Goal: Transaction & Acquisition: Purchase product/service

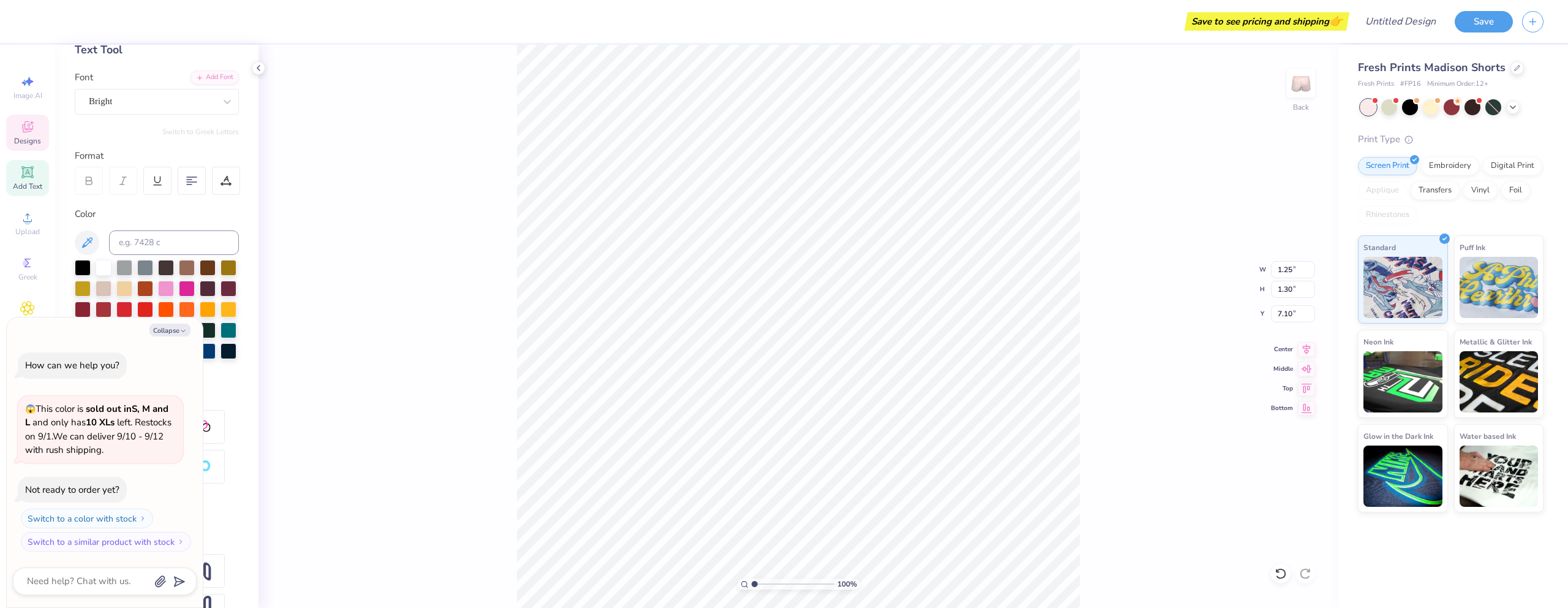
scroll to position [126, 0]
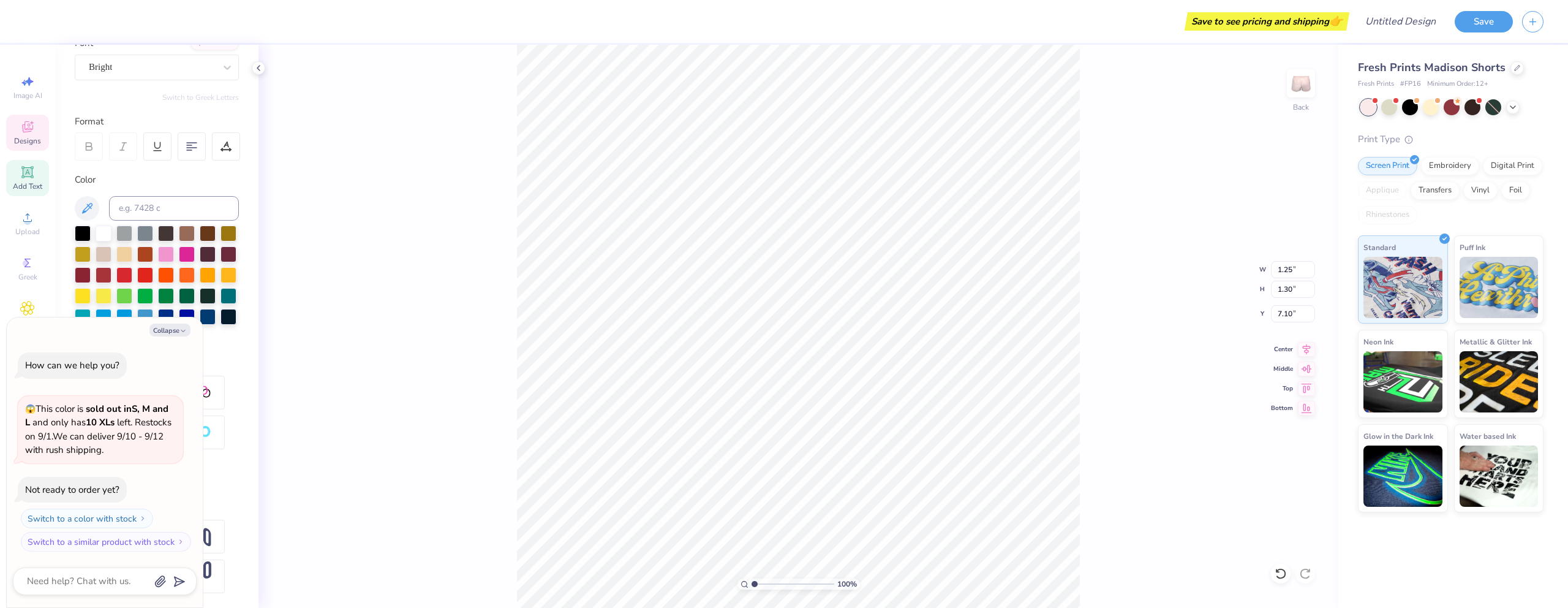
click at [224, 483] on div at bounding box center [157, 432] width 164 height 113
click at [1128, 231] on div "100 % Back W 1.25 1.25 " H 1.30 1.30 " Y 7.10 7.10 " Center Middle Top Bottom" at bounding box center [799, 326] width 1080 height 564
type textarea "x"
type input "1.25"
type input "1.30"
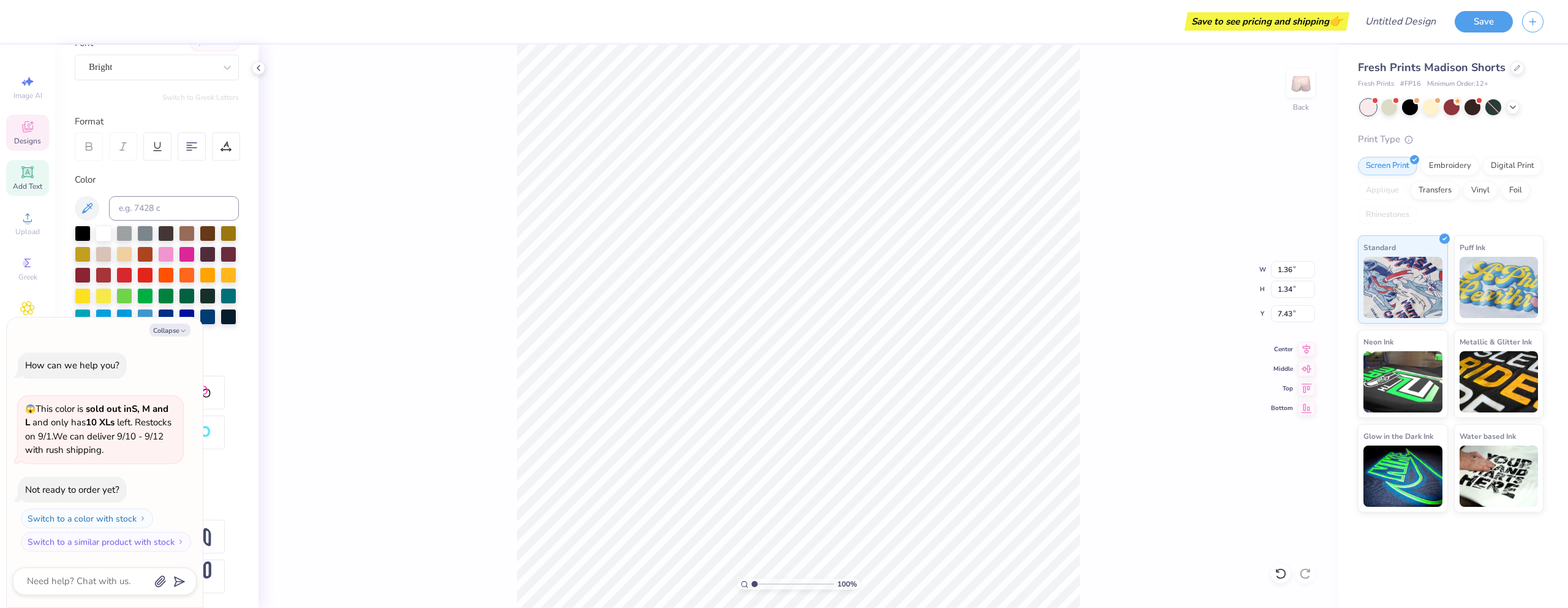
type input "7.10"
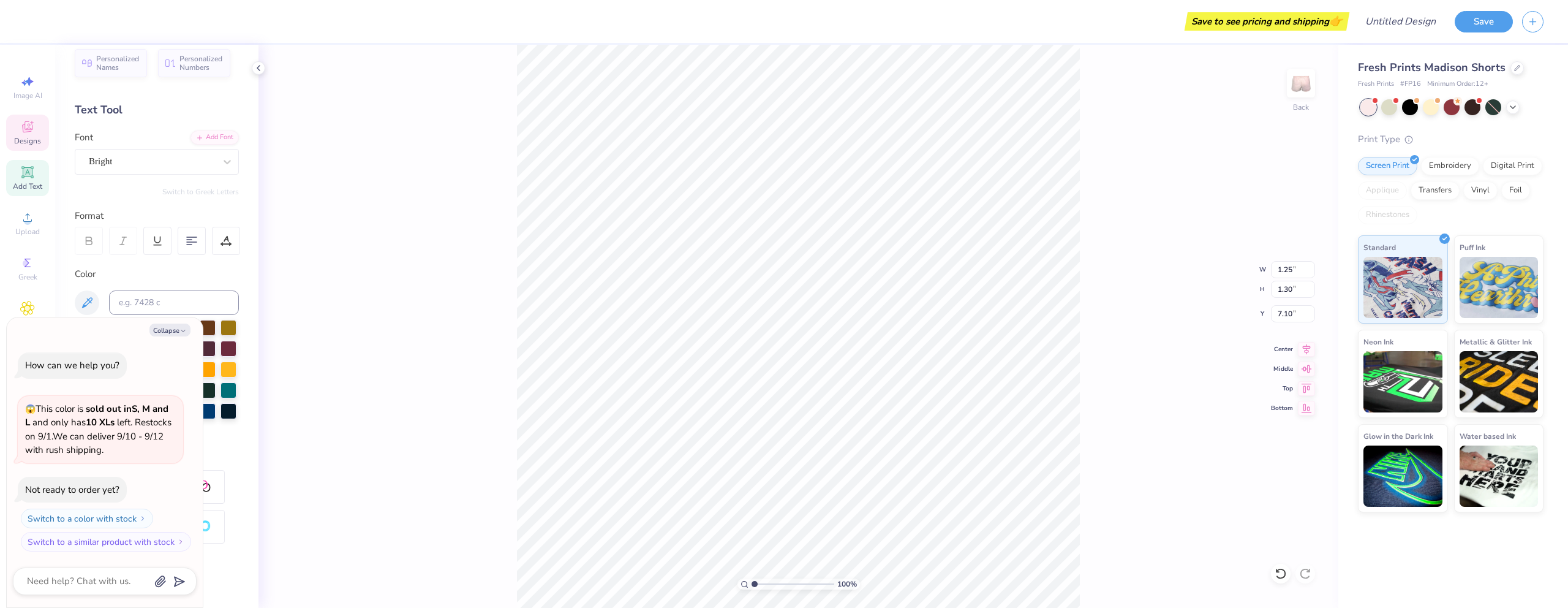
scroll to position [0, 0]
click at [28, 175] on icon at bounding box center [27, 172] width 9 height 9
type textarea "x"
type input "3.26"
type input "0.94"
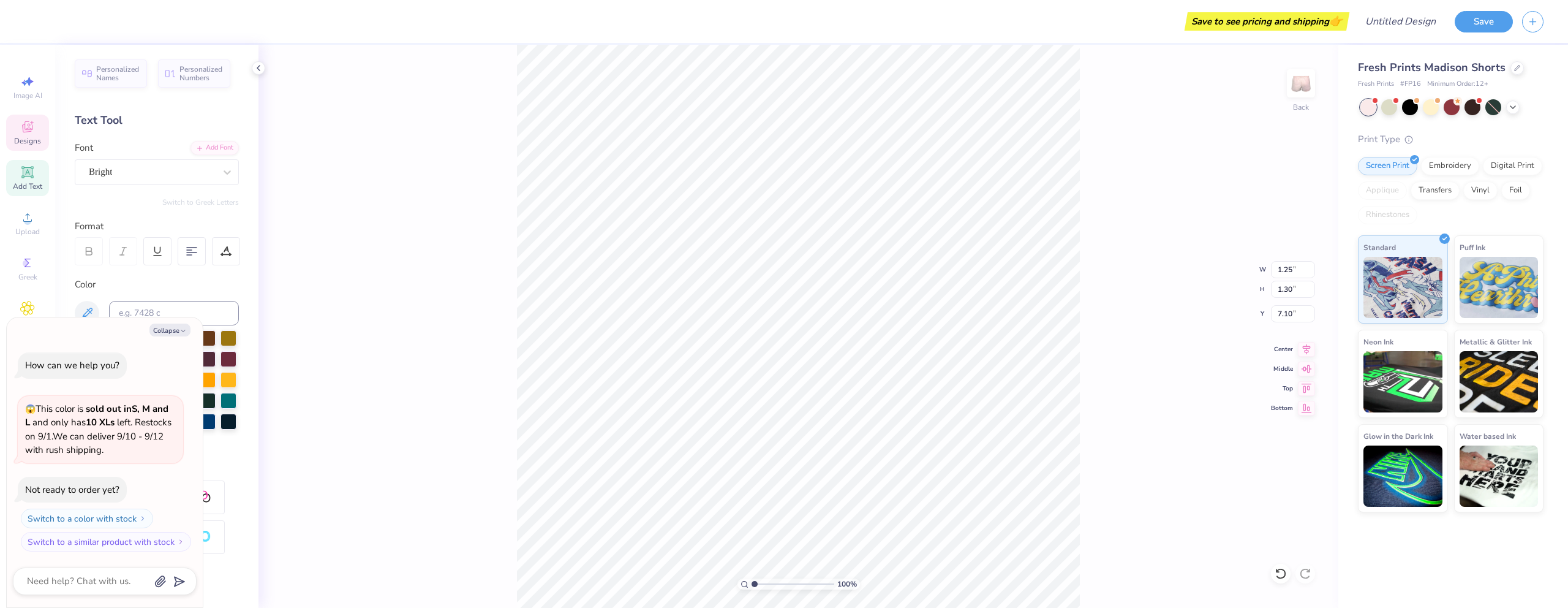
type input "5.03"
type textarea "x"
type textarea "A"
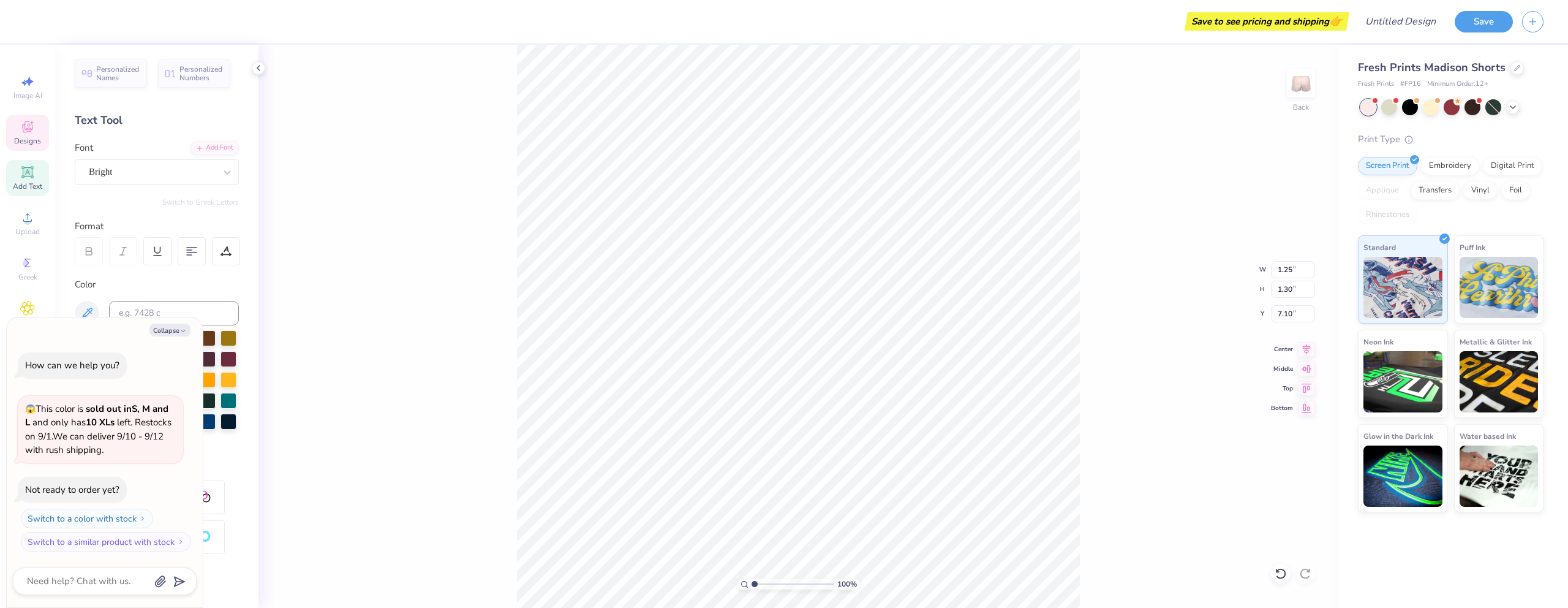
type textarea "x"
click at [1196, 276] on div "100 % Back W 1.25 1.25 " H 1.30 1.30 " Y 7.10 7.10 " Center Middle Top Bottom" at bounding box center [799, 326] width 1080 height 564
type textarea "x"
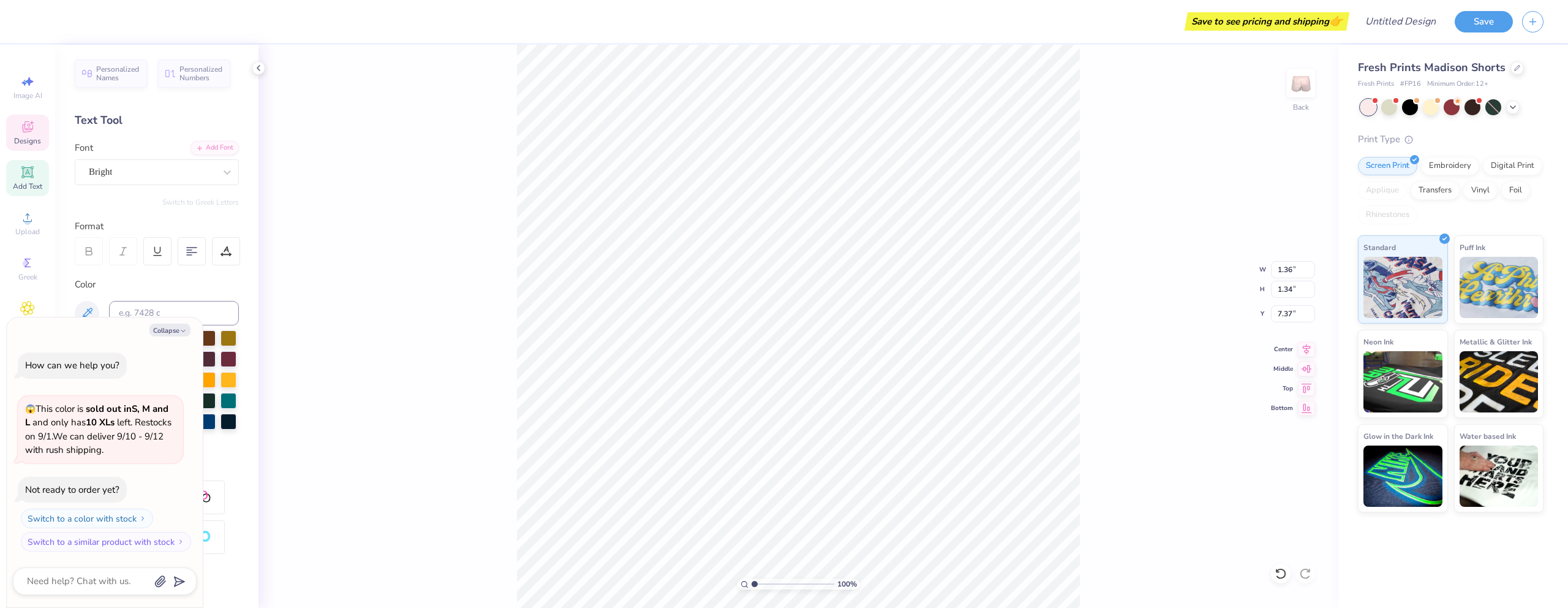
type input "7.49"
type textarea "x"
type input "1.57"
type input "1.47"
type input "7.24"
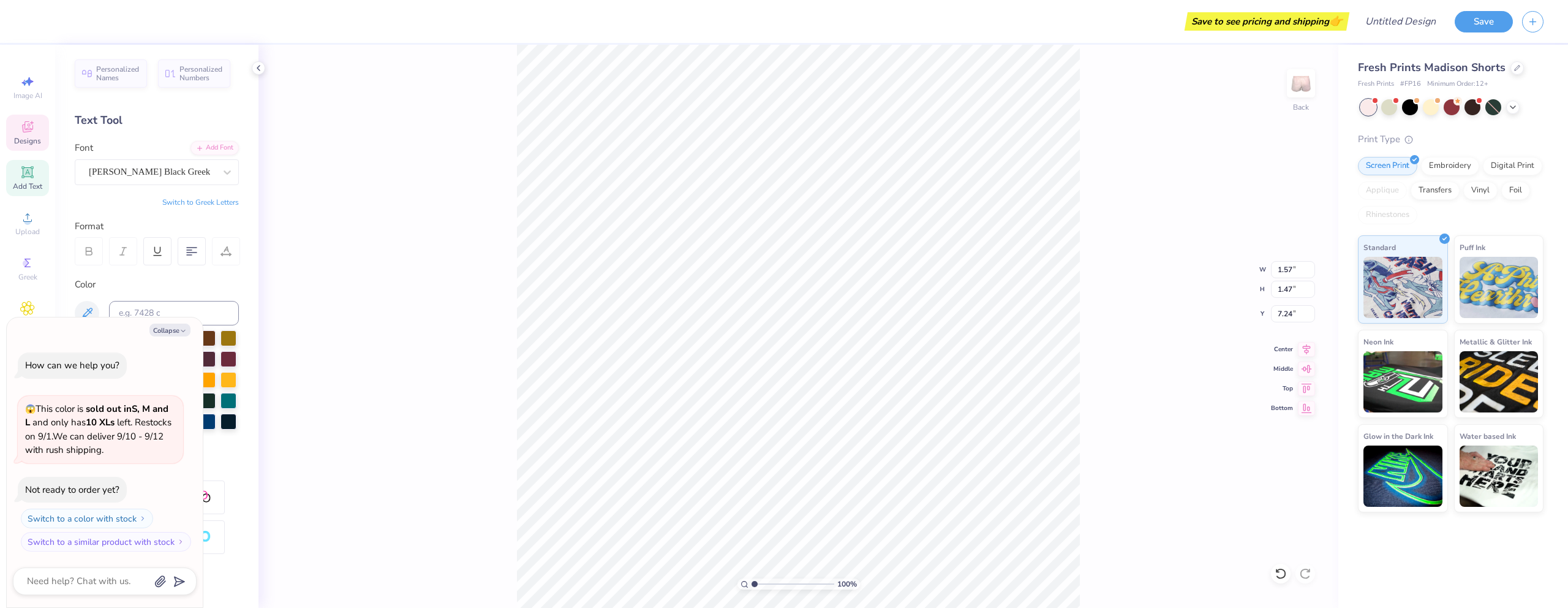
type textarea "x"
type input "7.23"
type textarea "x"
type textarea "o"
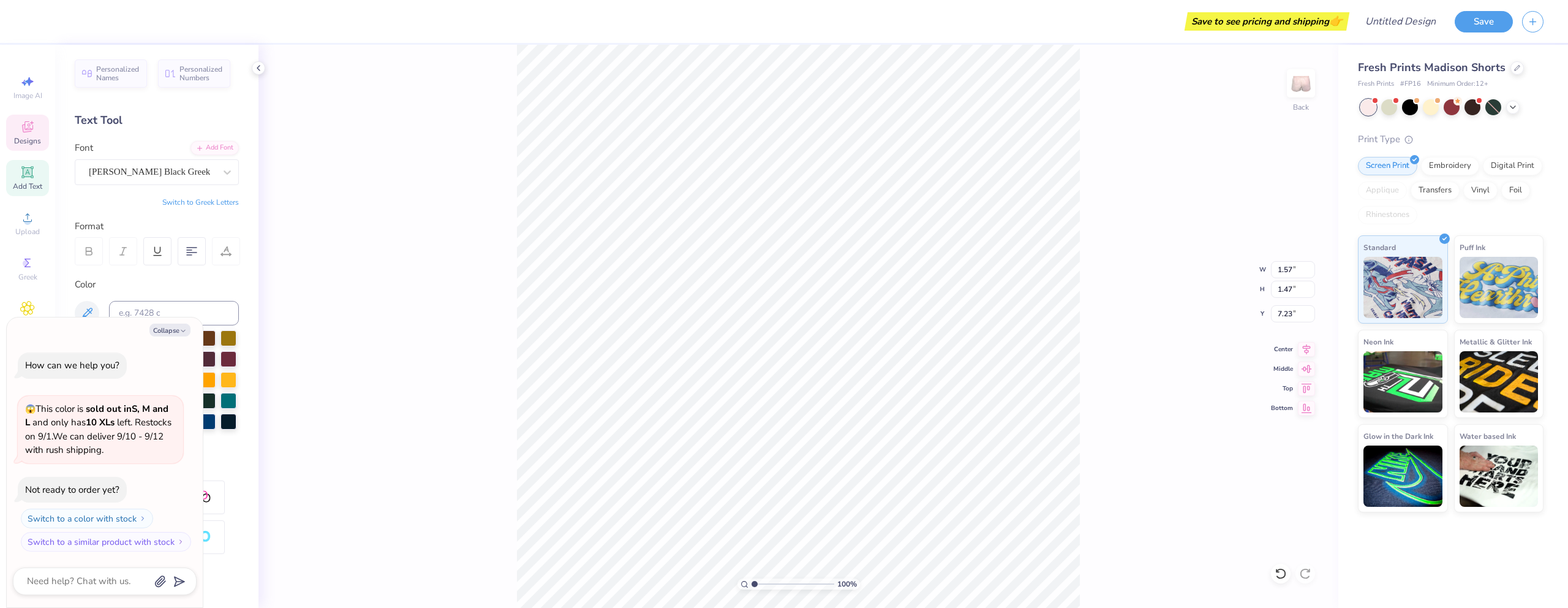
type textarea "x"
type textarea "O"
click at [1113, 360] on div "100 % Back" at bounding box center [799, 326] width 1080 height 564
type textarea "x"
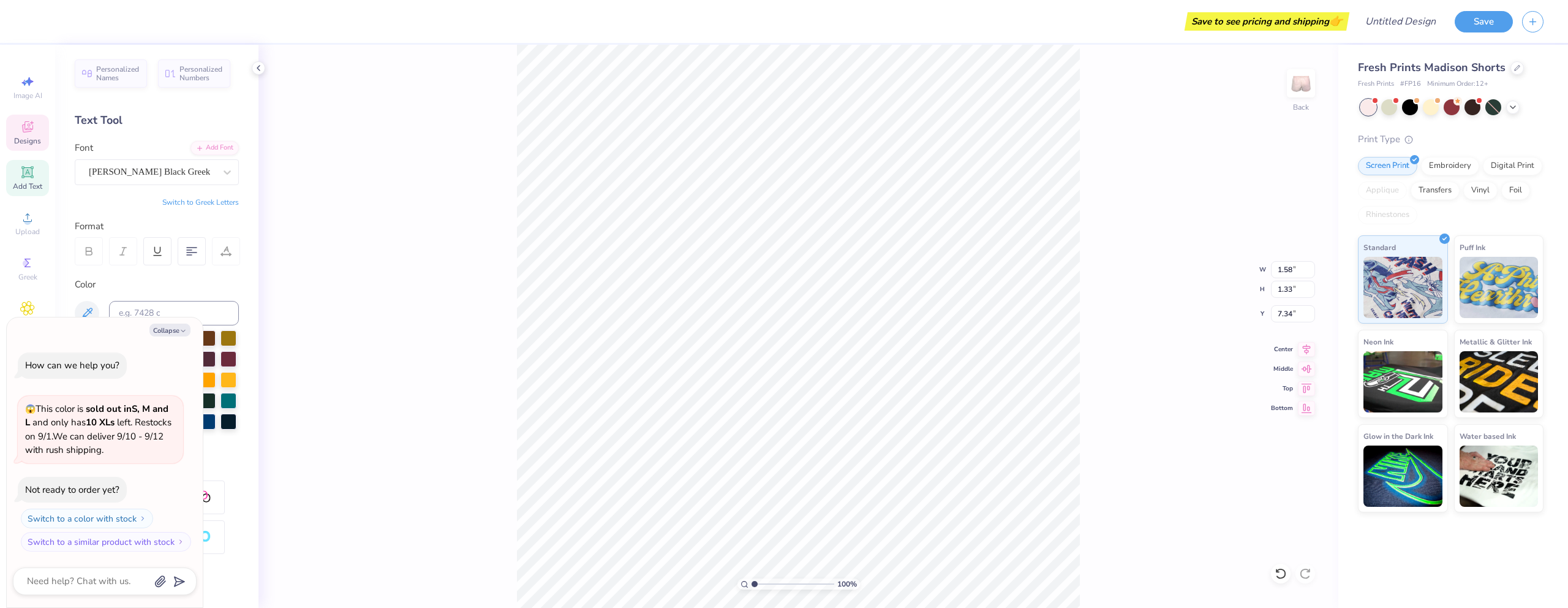
type input "7.84"
type textarea "x"
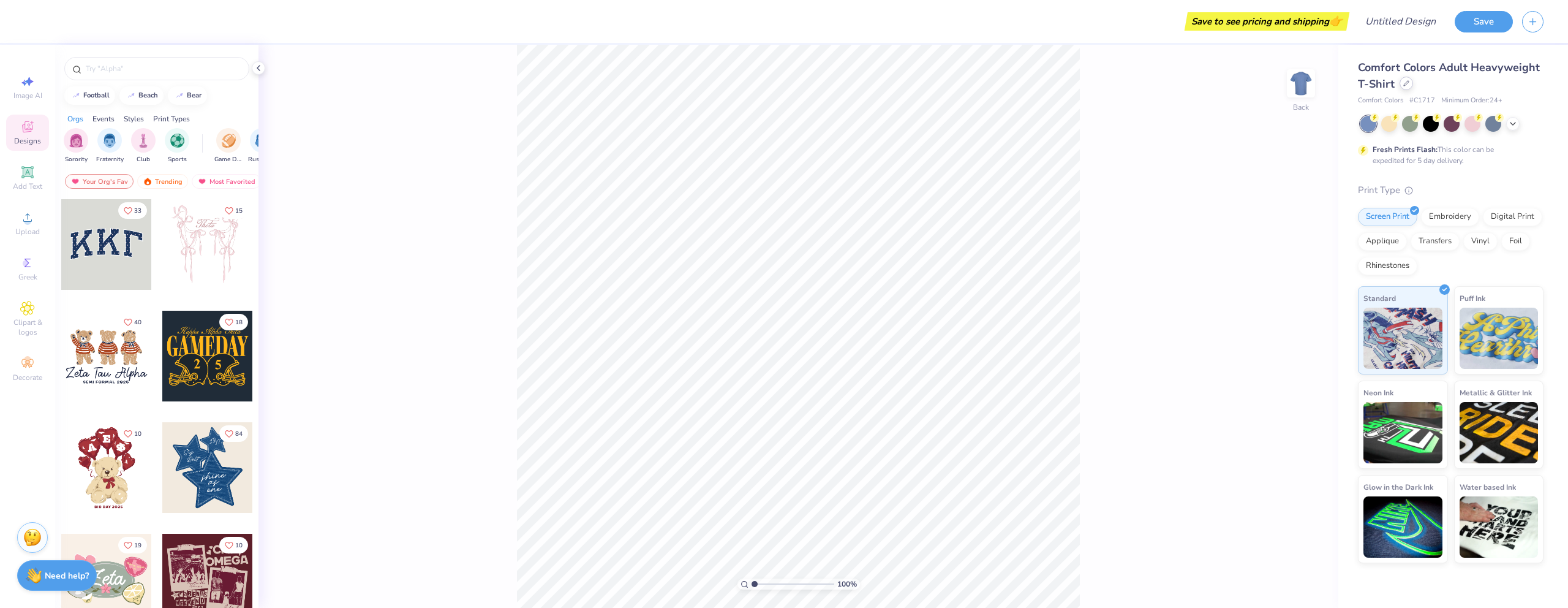
click at [1411, 85] on div at bounding box center [1406, 83] width 13 height 13
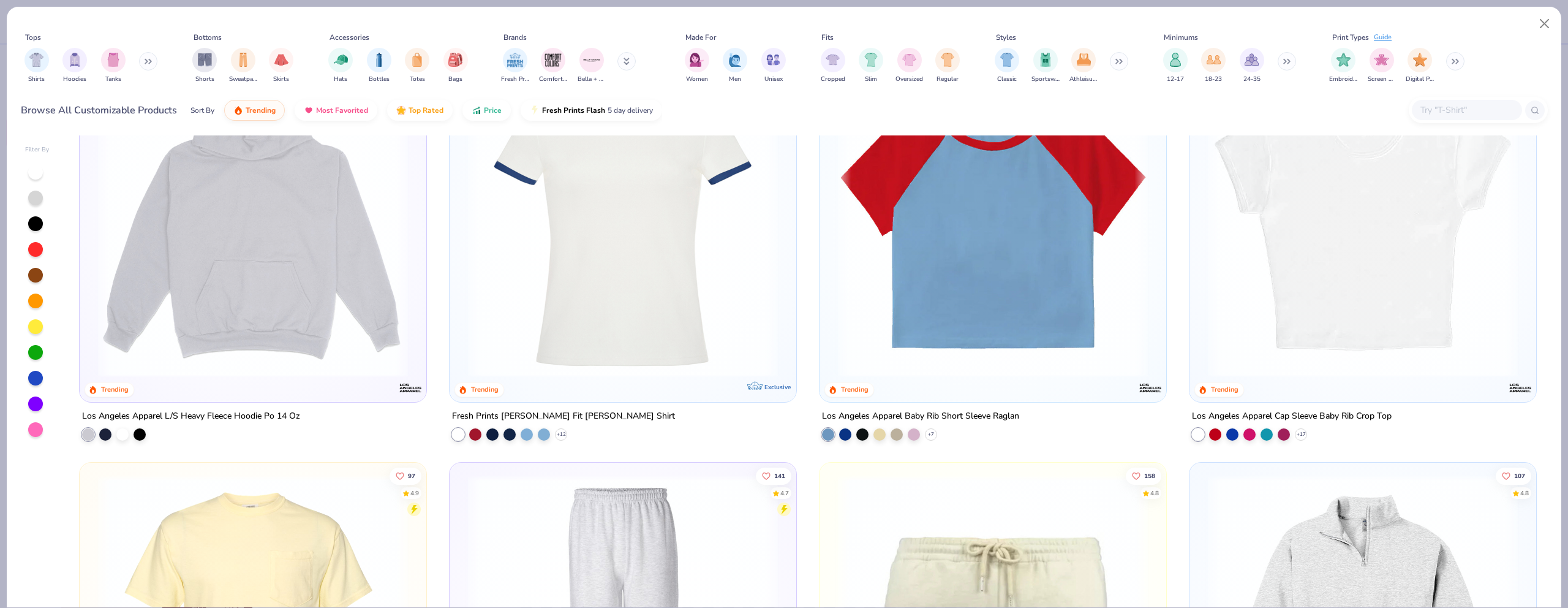
scroll to position [2024, 0]
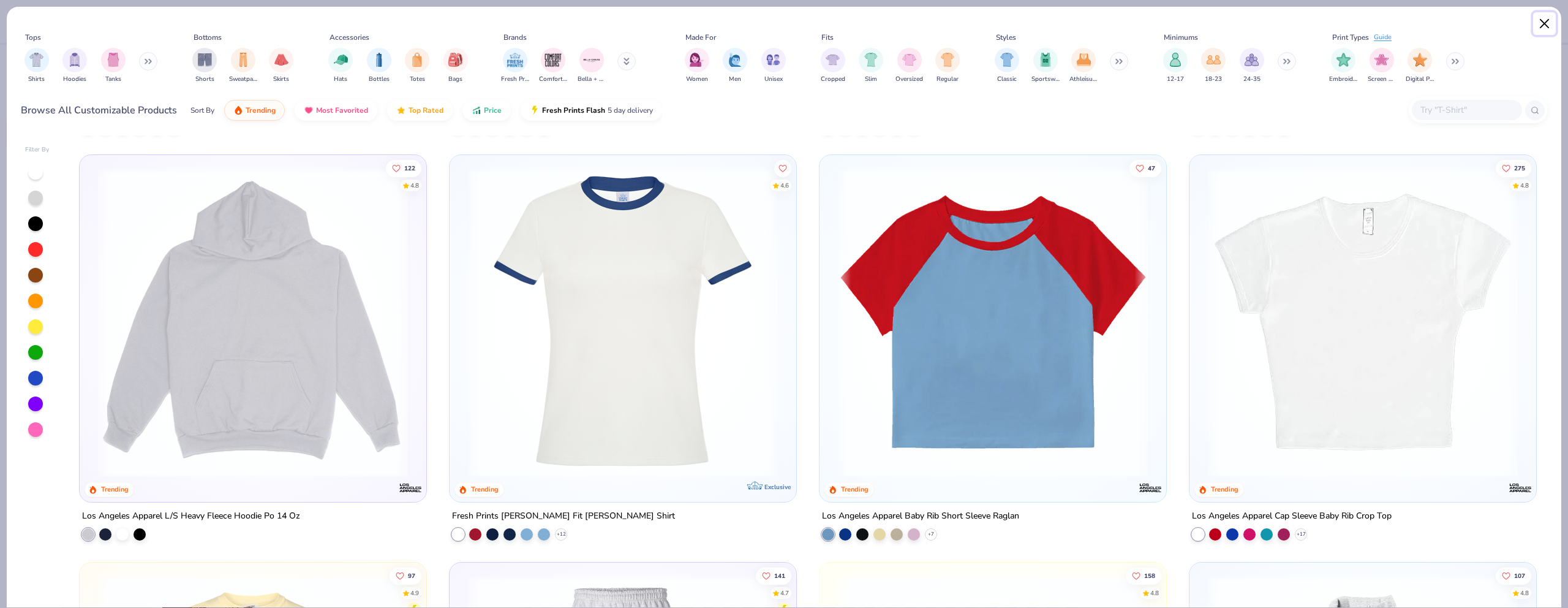
click at [1541, 23] on button "Close" at bounding box center [1545, 24] width 23 height 23
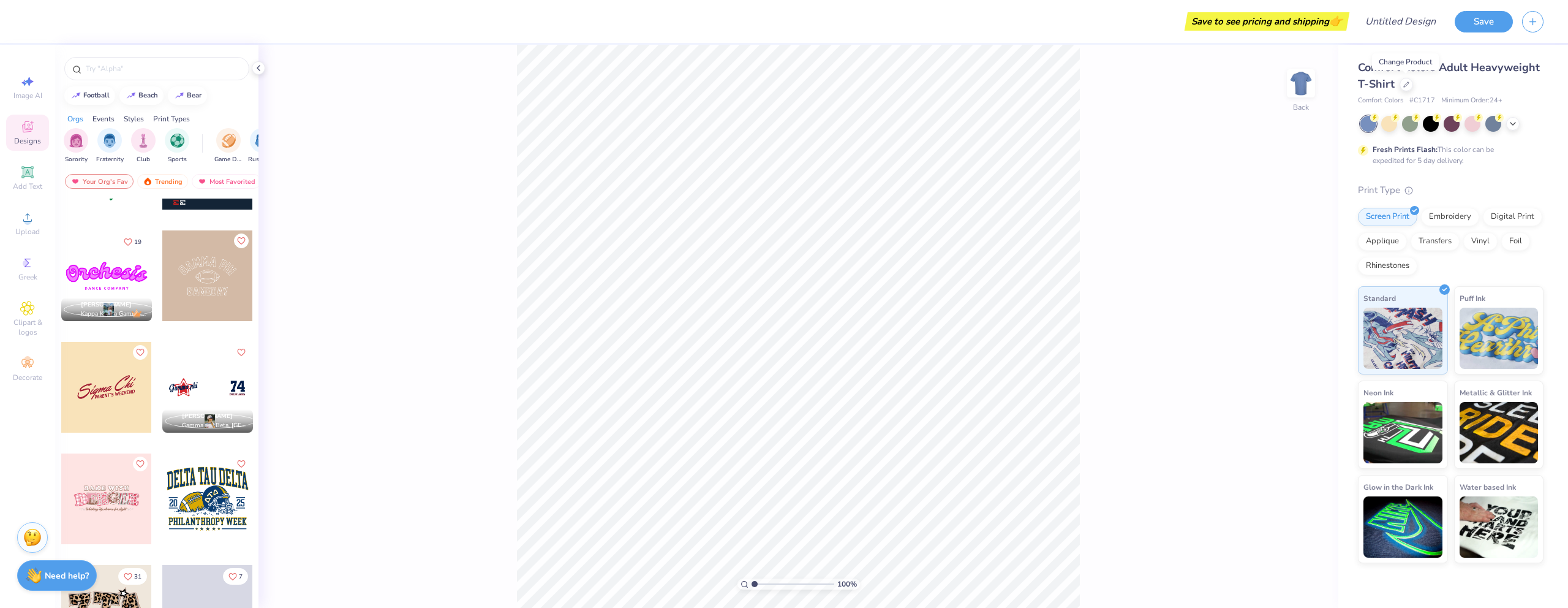
scroll to position [2006, 0]
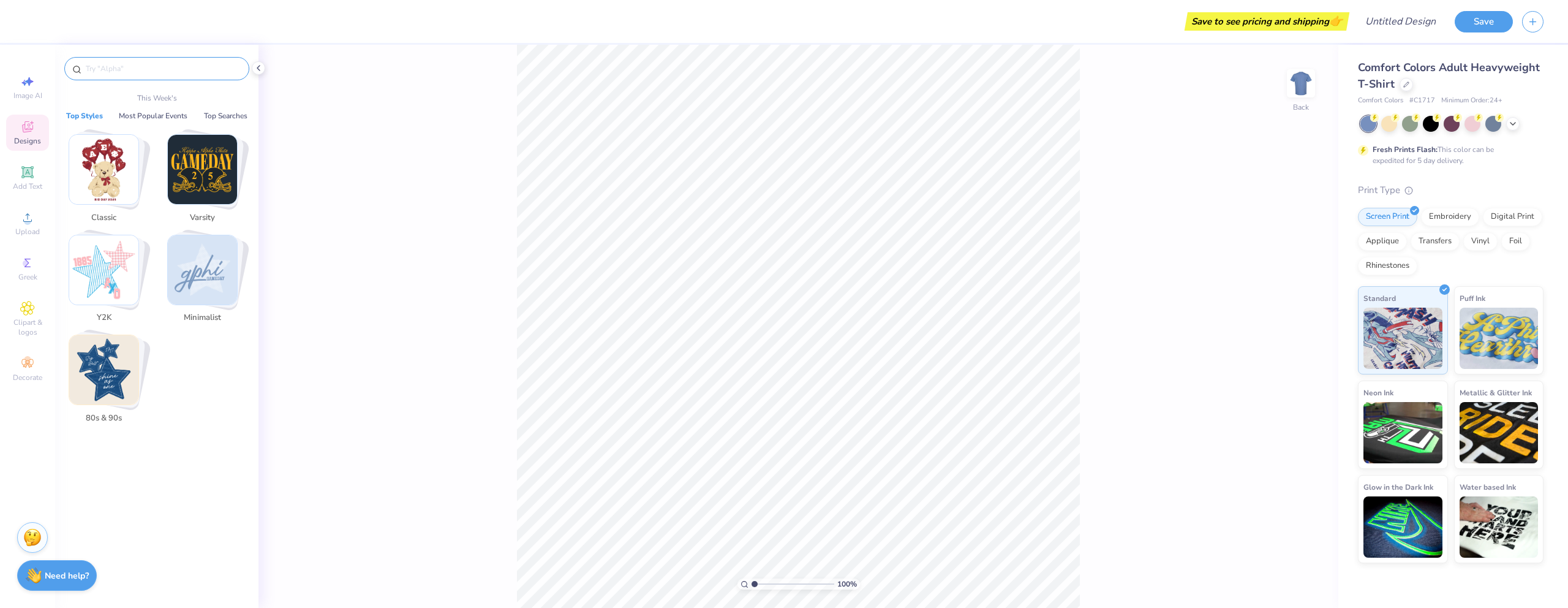
click at [198, 66] on input "text" at bounding box center [162, 69] width 157 height 13
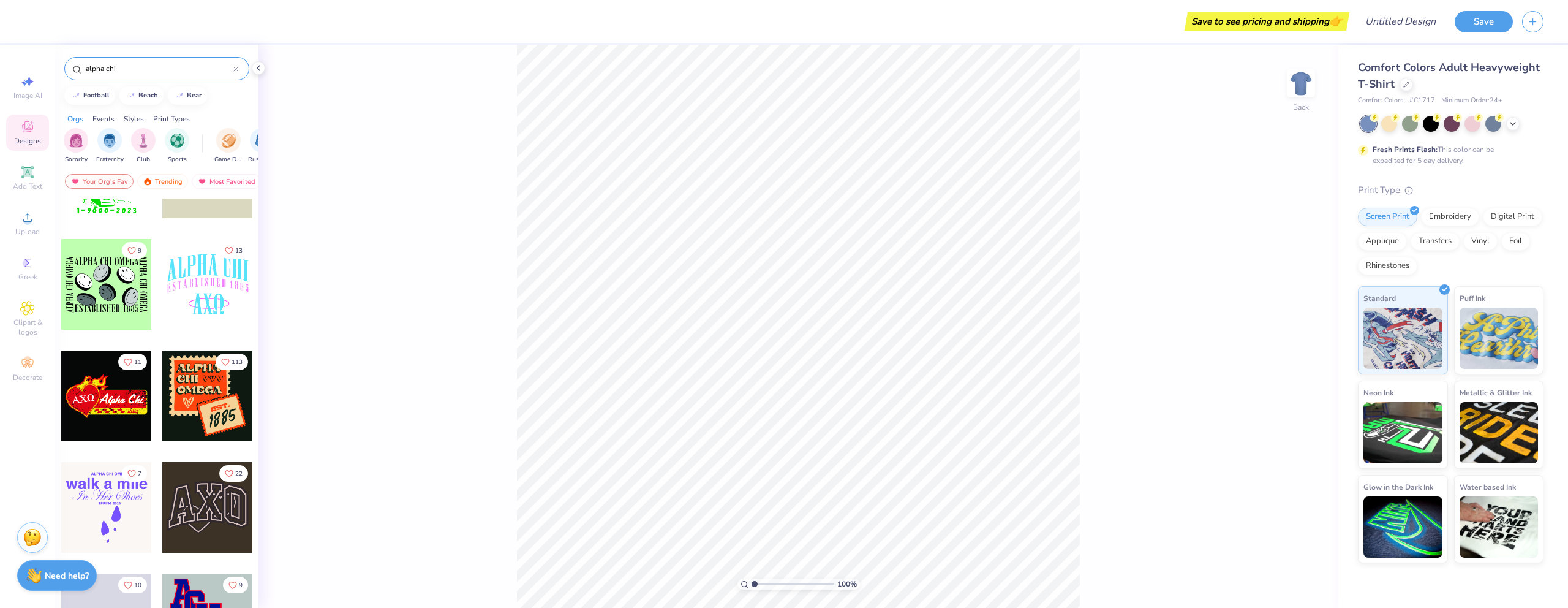
scroll to position [10187, 0]
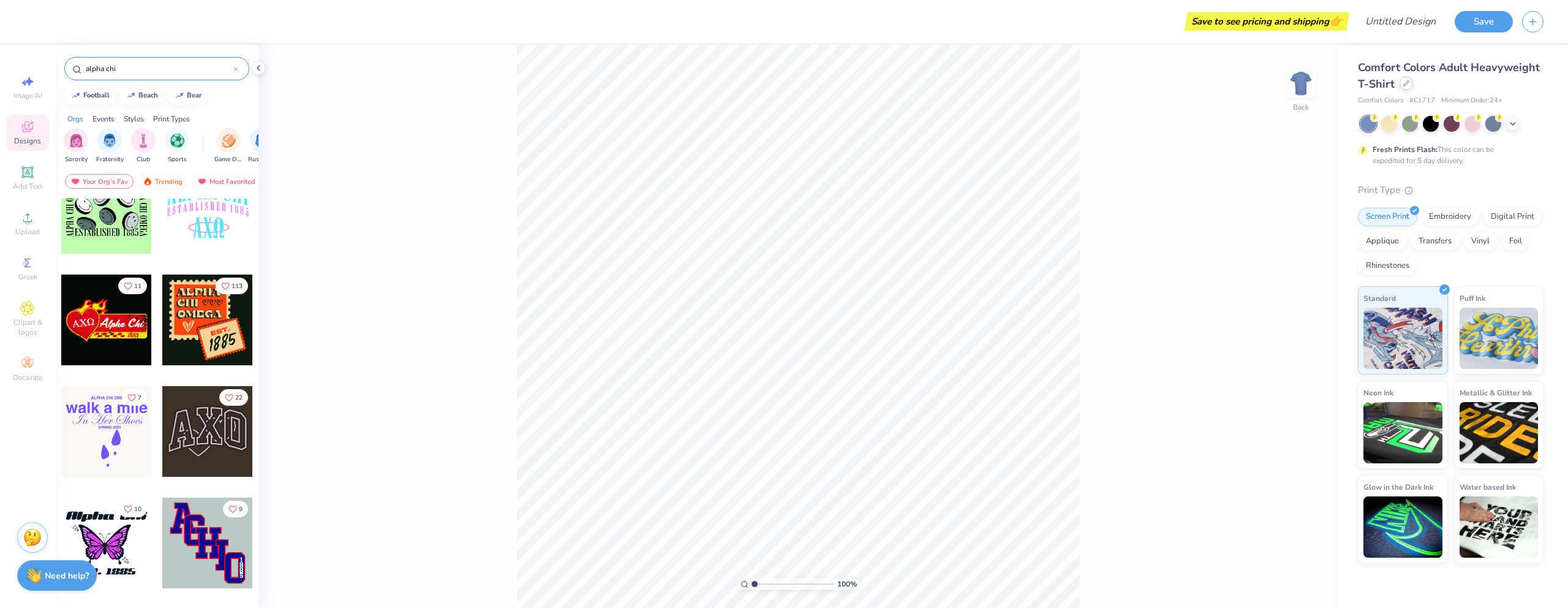
type input "alpha chi"
click at [1404, 85] on icon at bounding box center [1406, 83] width 6 height 6
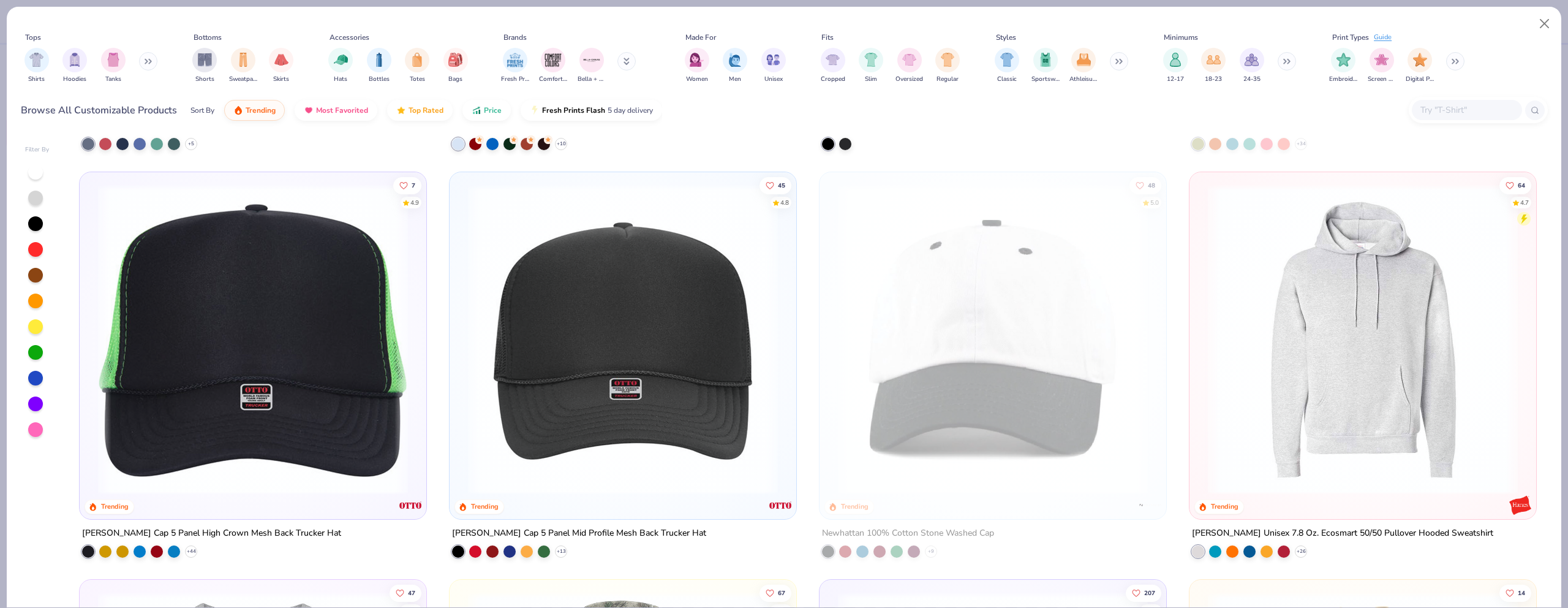
scroll to position [3758, 0]
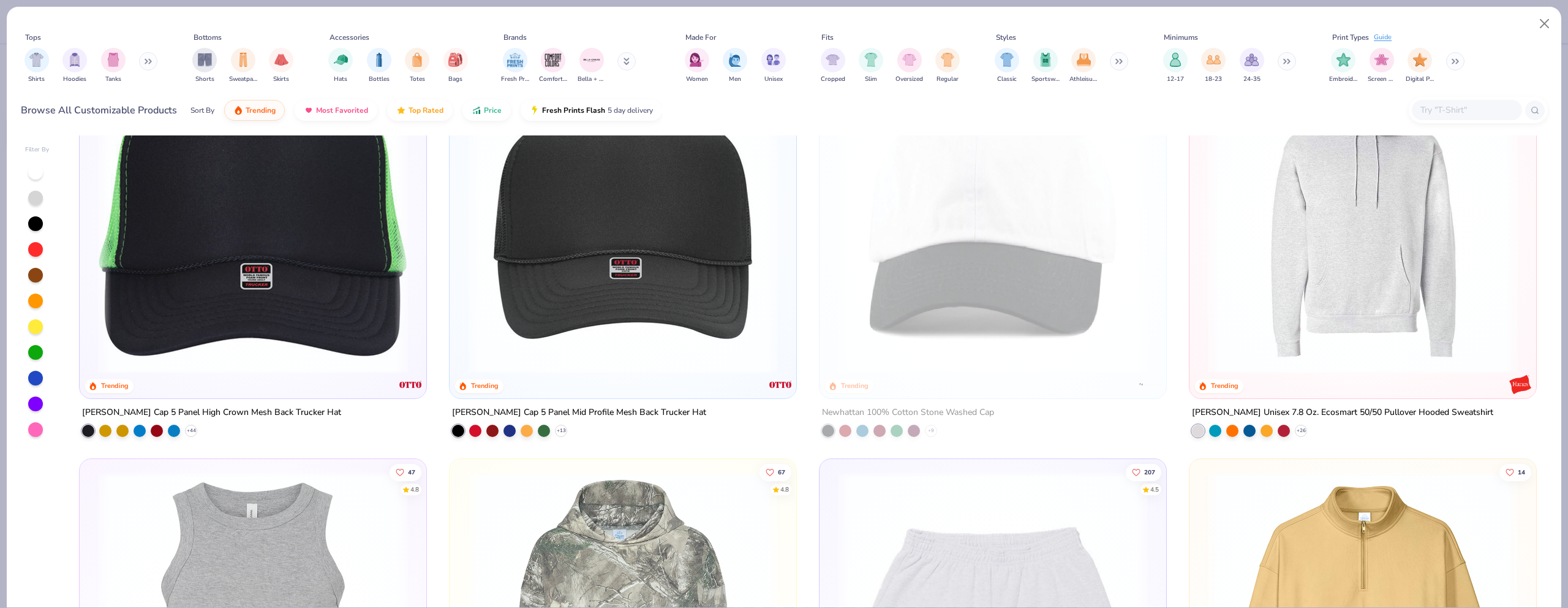
click at [145, 58] on button at bounding box center [148, 61] width 18 height 18
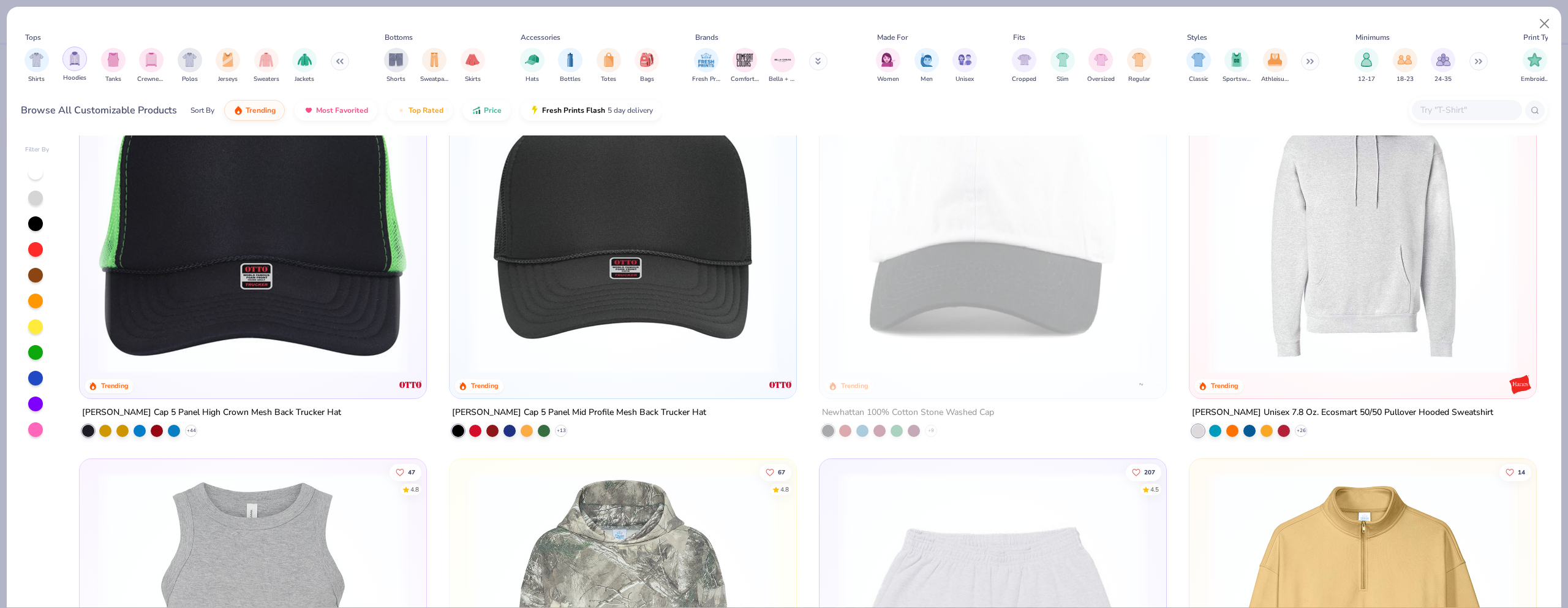
click at [73, 64] on img "filter for Hoodies" at bounding box center [75, 58] width 13 height 14
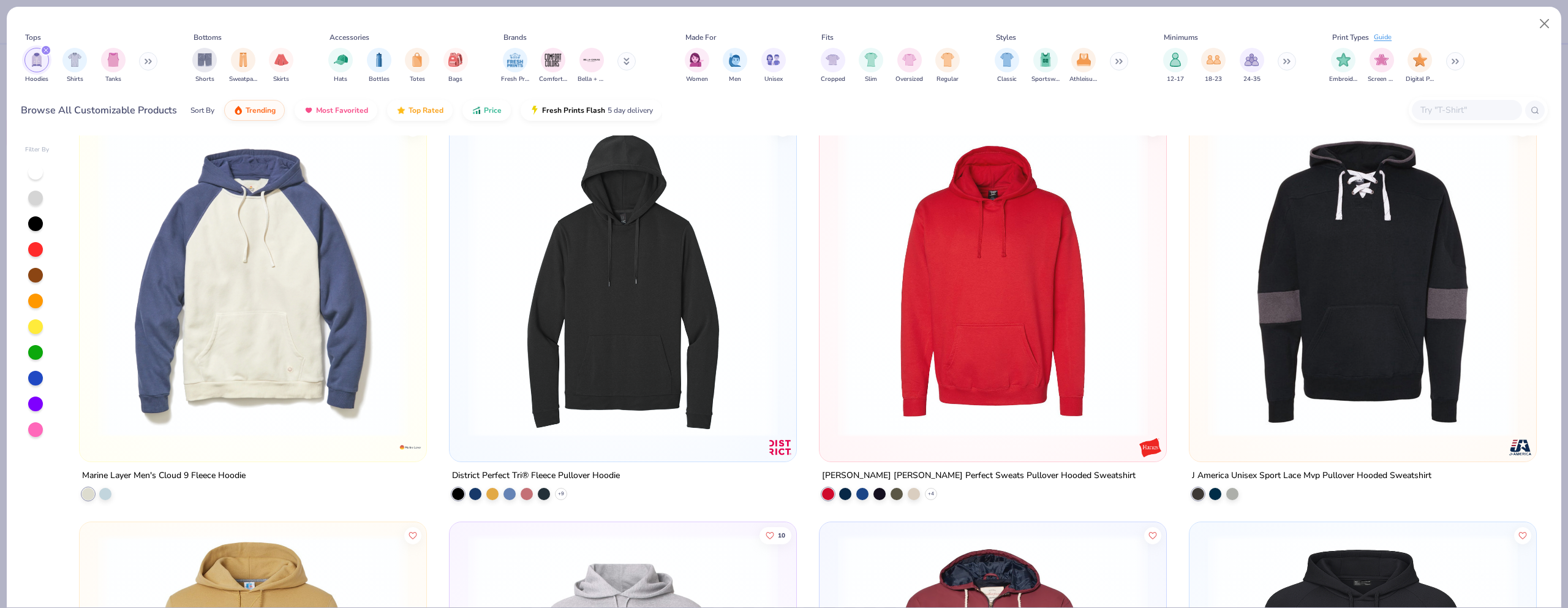
scroll to position [4967, 0]
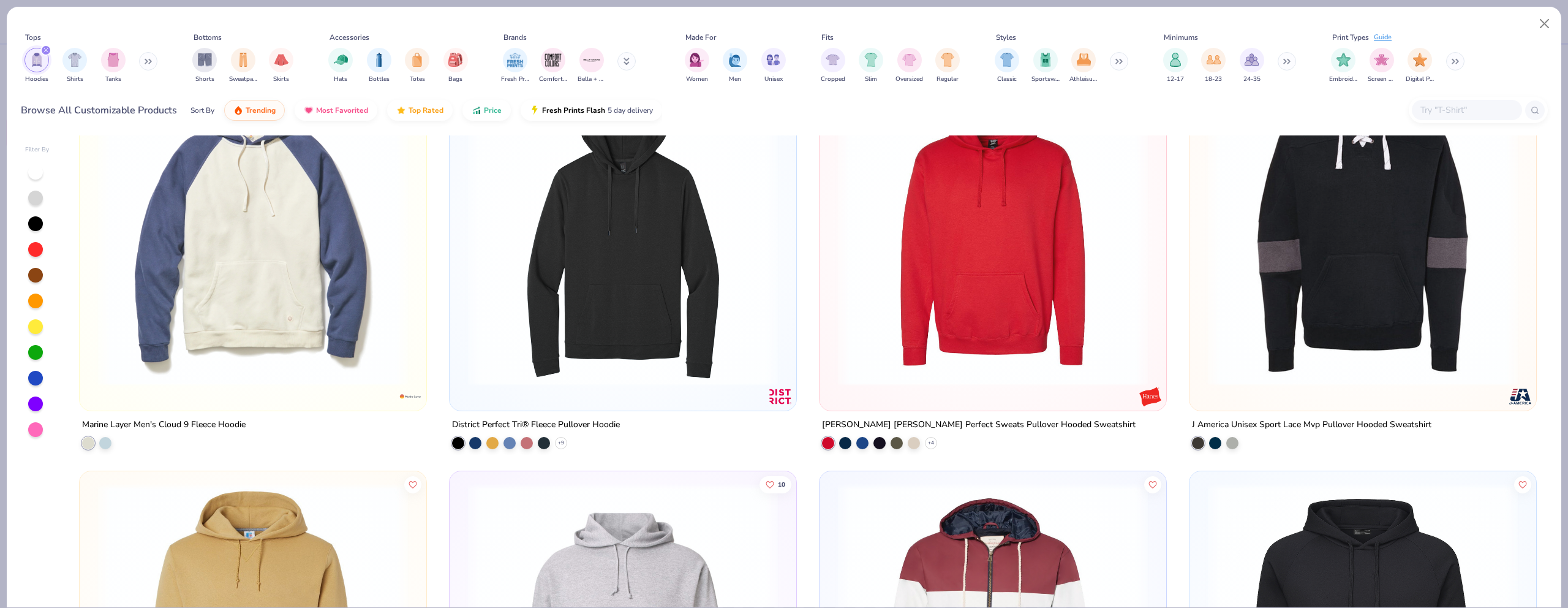
click at [146, 60] on icon at bounding box center [148, 61] width 8 height 6
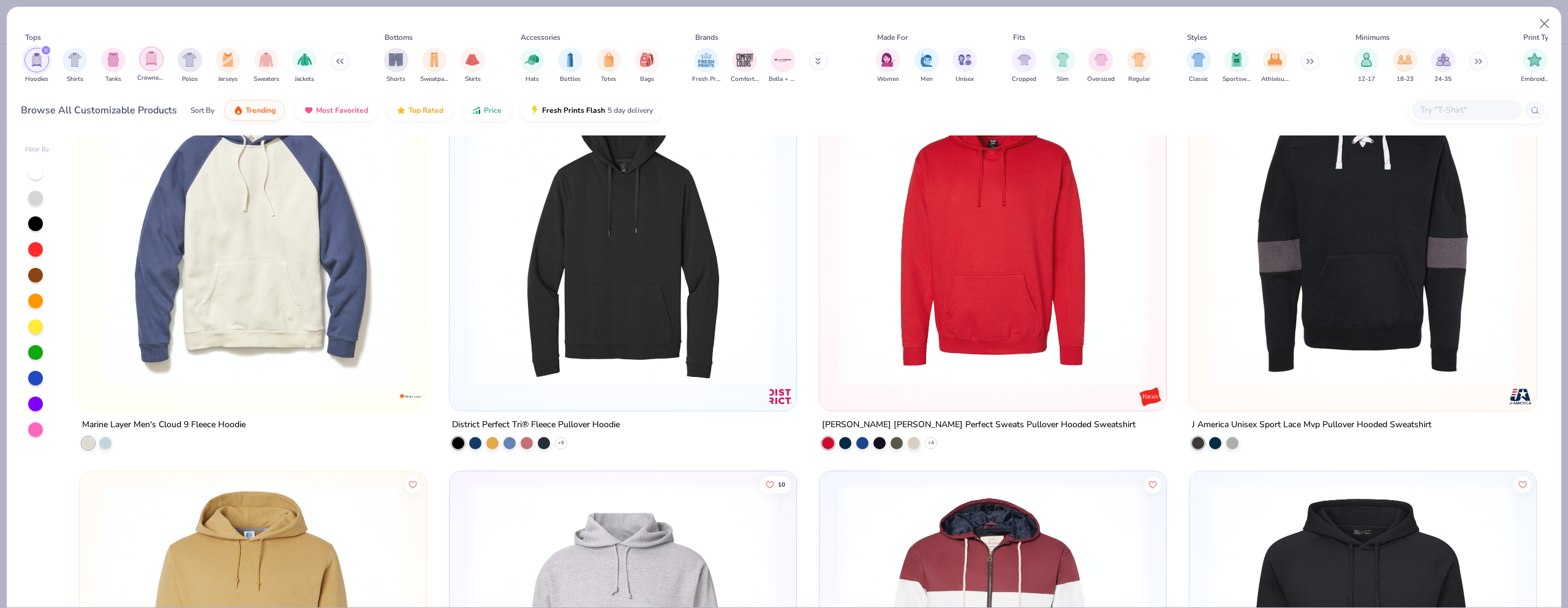
click at [147, 60] on img "filter for Crewnecks" at bounding box center [152, 58] width 13 height 14
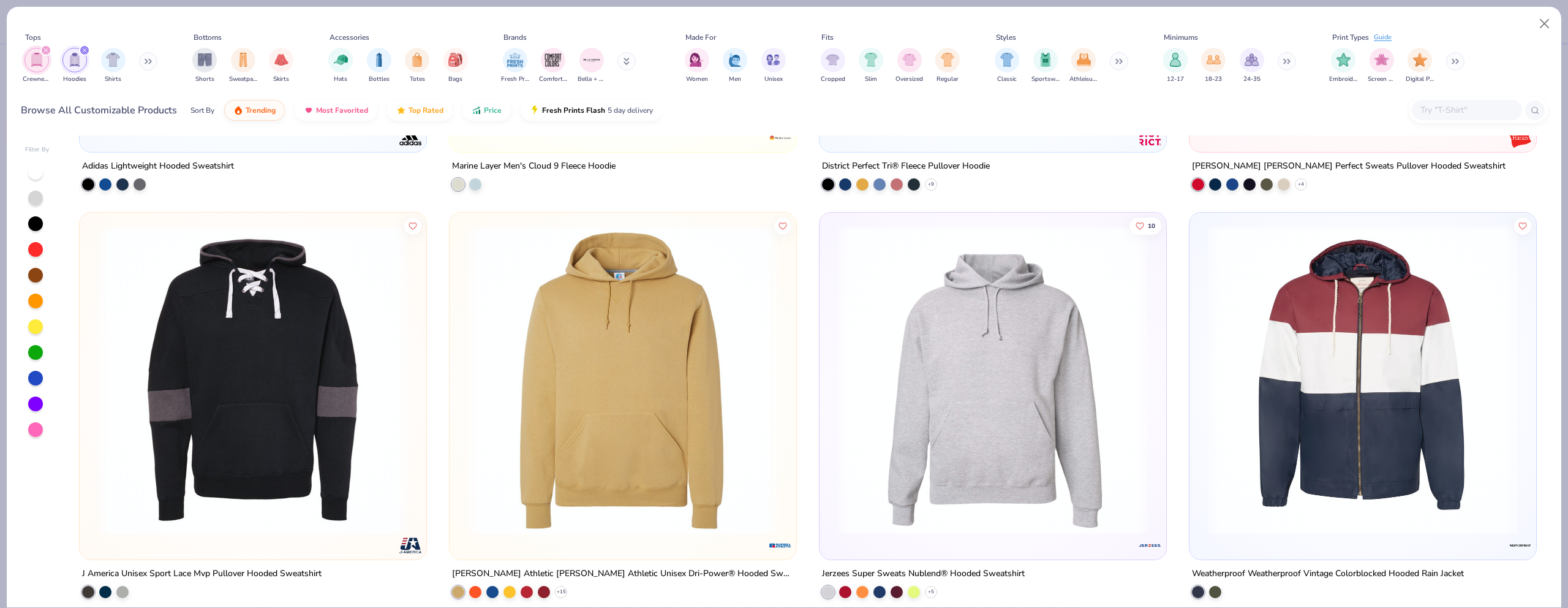
scroll to position [5634, 0]
click at [88, 49] on div "filter for Hoodies" at bounding box center [84, 49] width 11 height 11
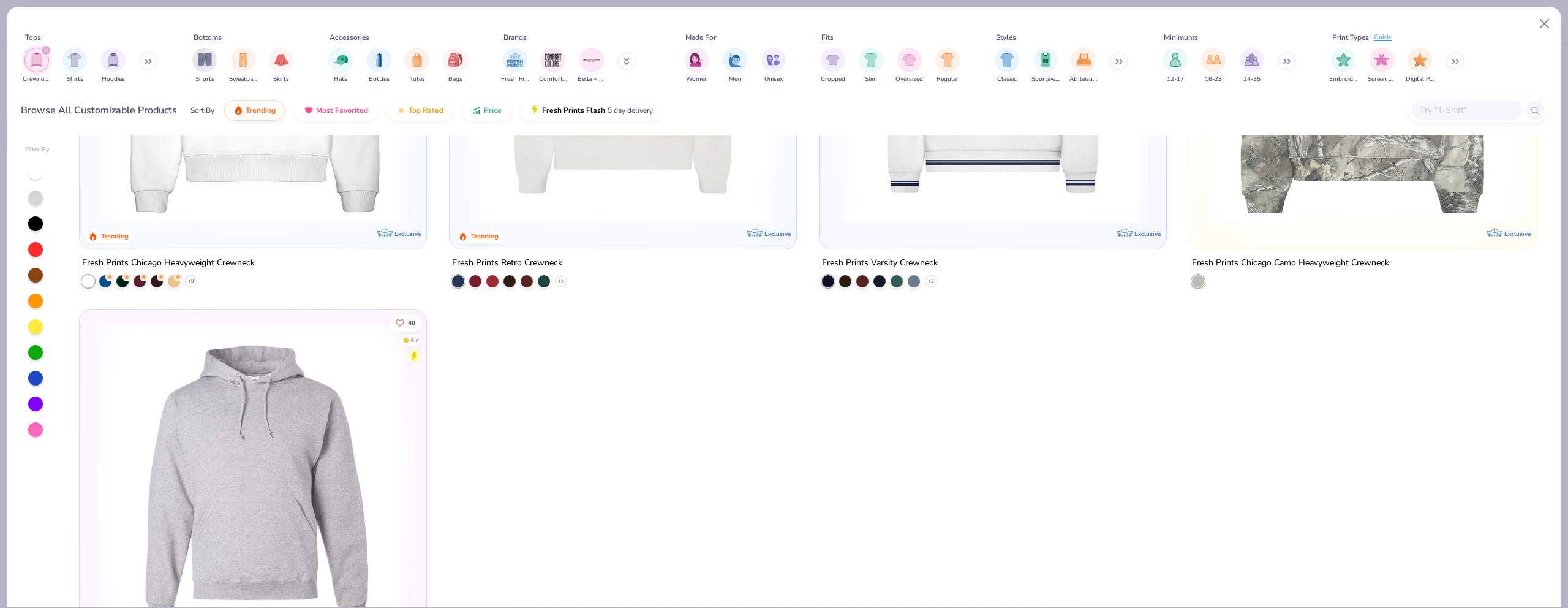
scroll to position [111, 0]
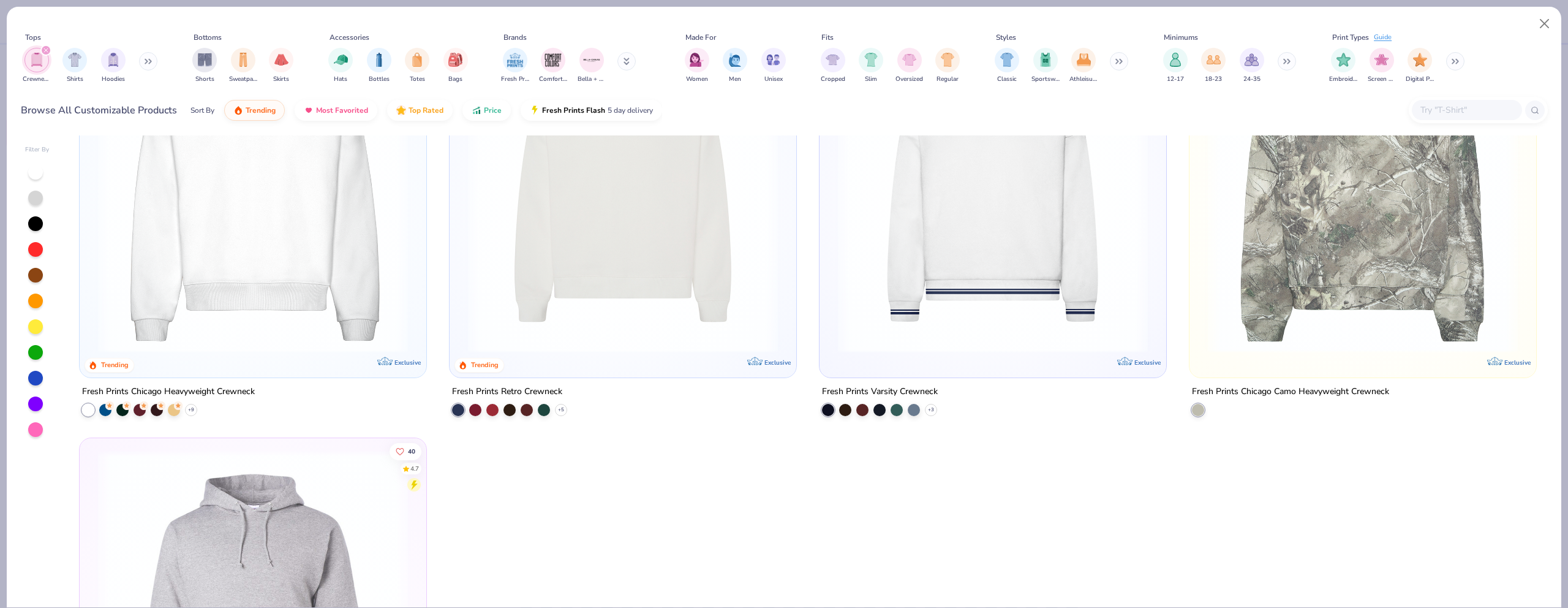
click at [318, 232] on img at bounding box center [253, 198] width 322 height 310
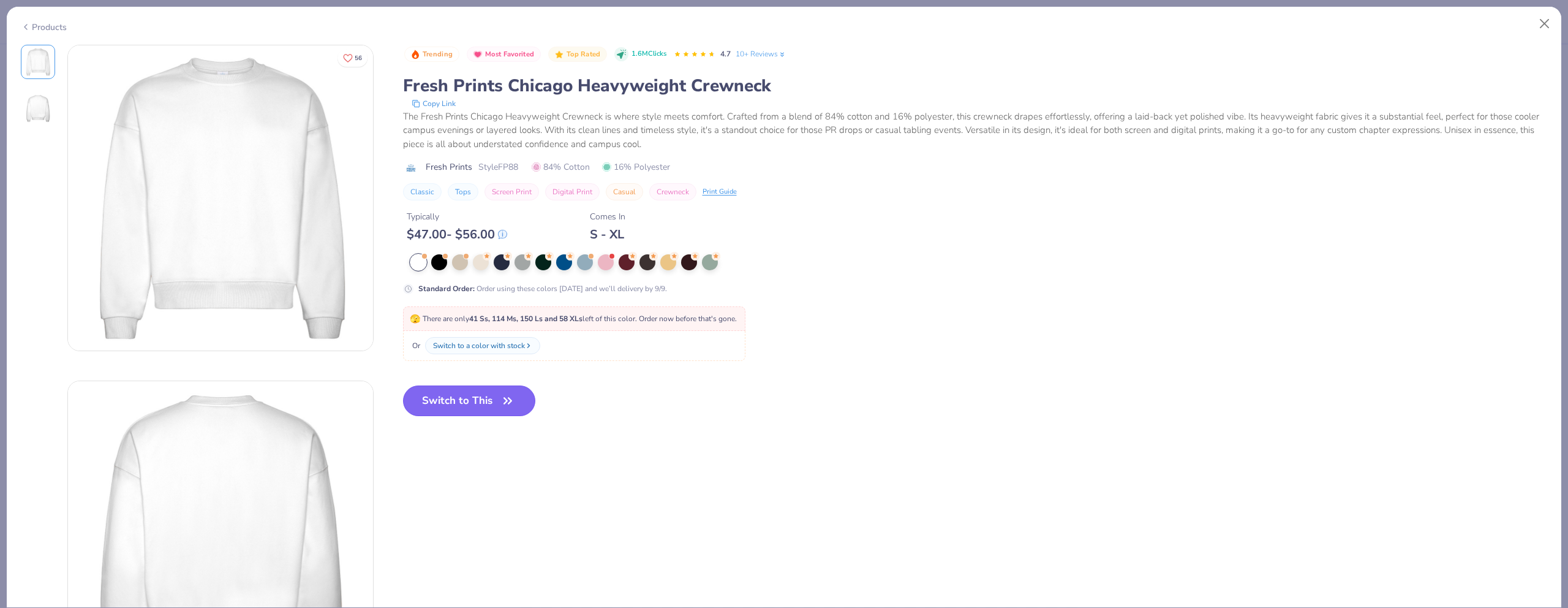
click at [470, 397] on button "Switch to This" at bounding box center [470, 400] width 133 height 31
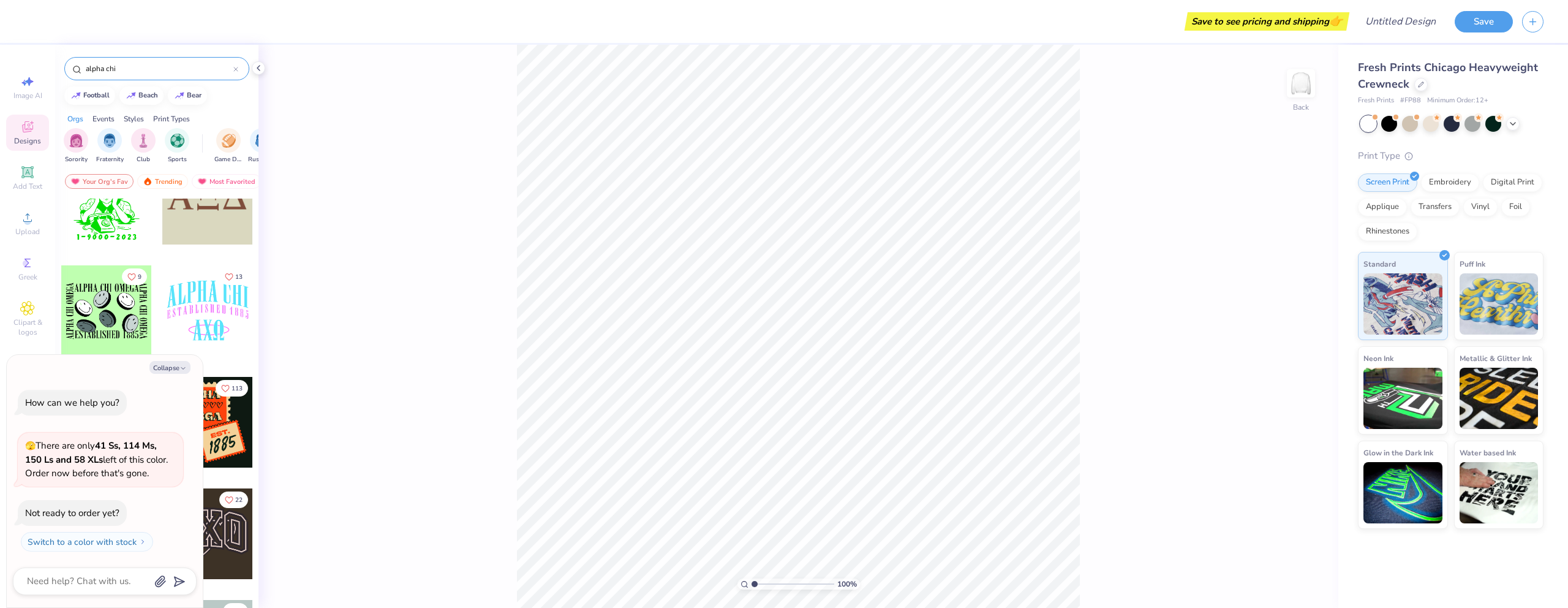
scroll to position [10096, 0]
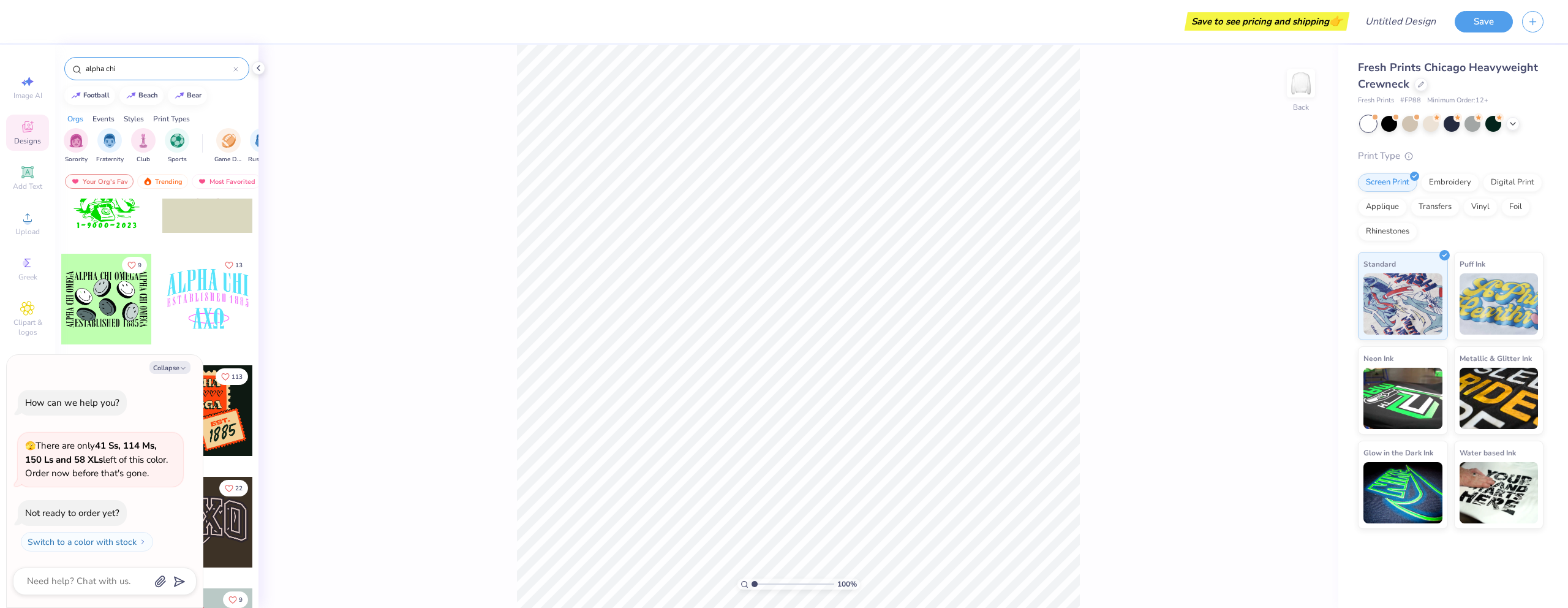
click at [326, 79] on div "100 % Back" at bounding box center [799, 326] width 1080 height 564
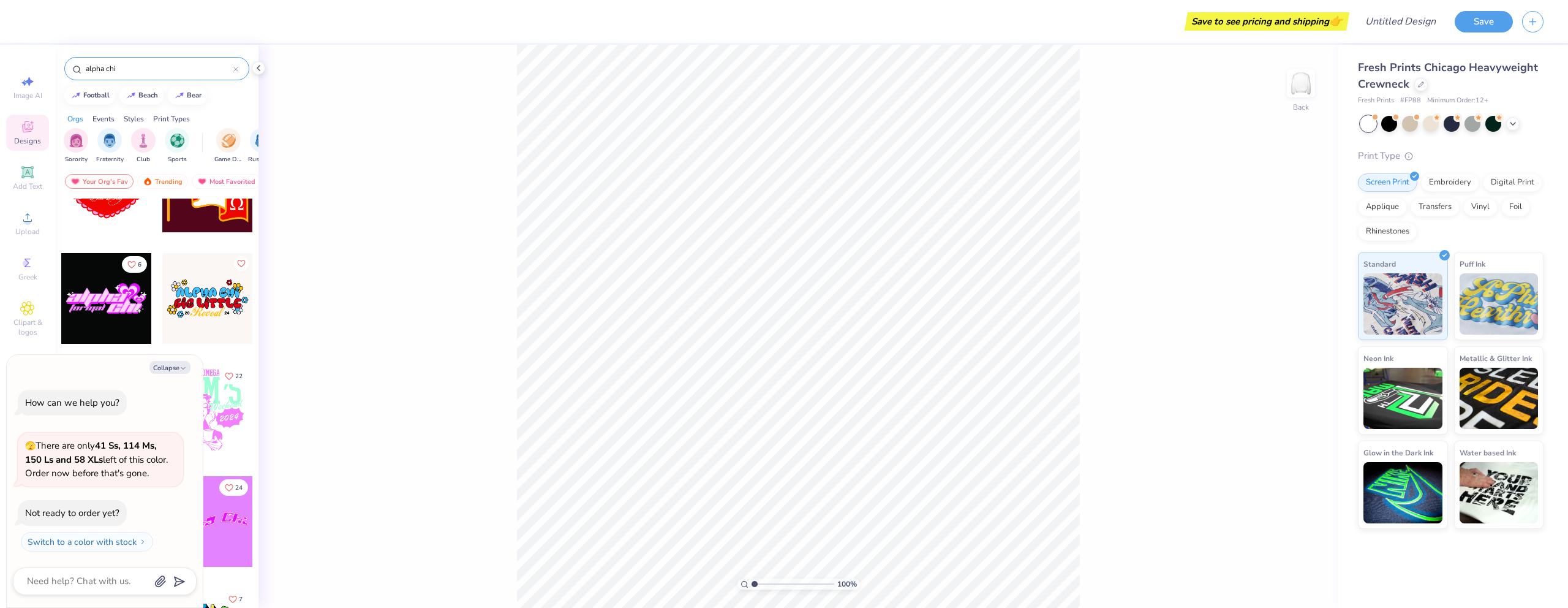
scroll to position [12127, 0]
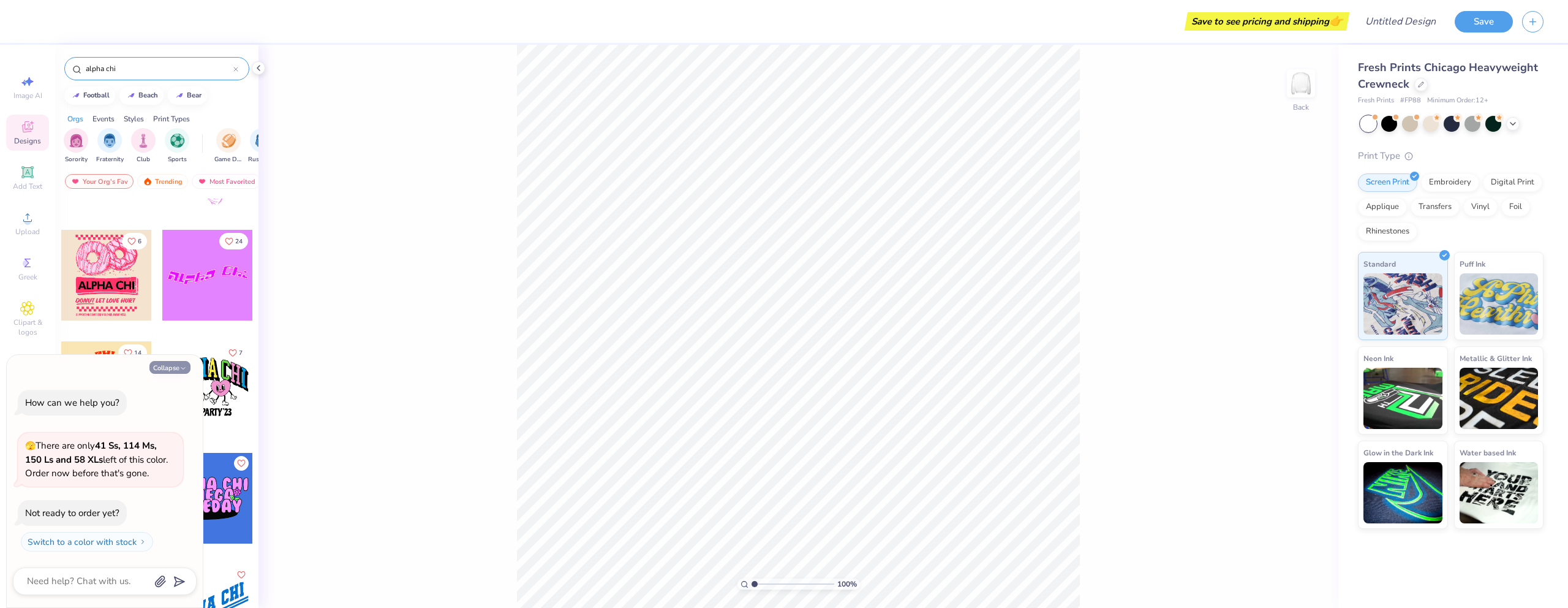
click at [186, 368] on button "Collapse" at bounding box center [170, 367] width 41 height 13
type textarea "x"
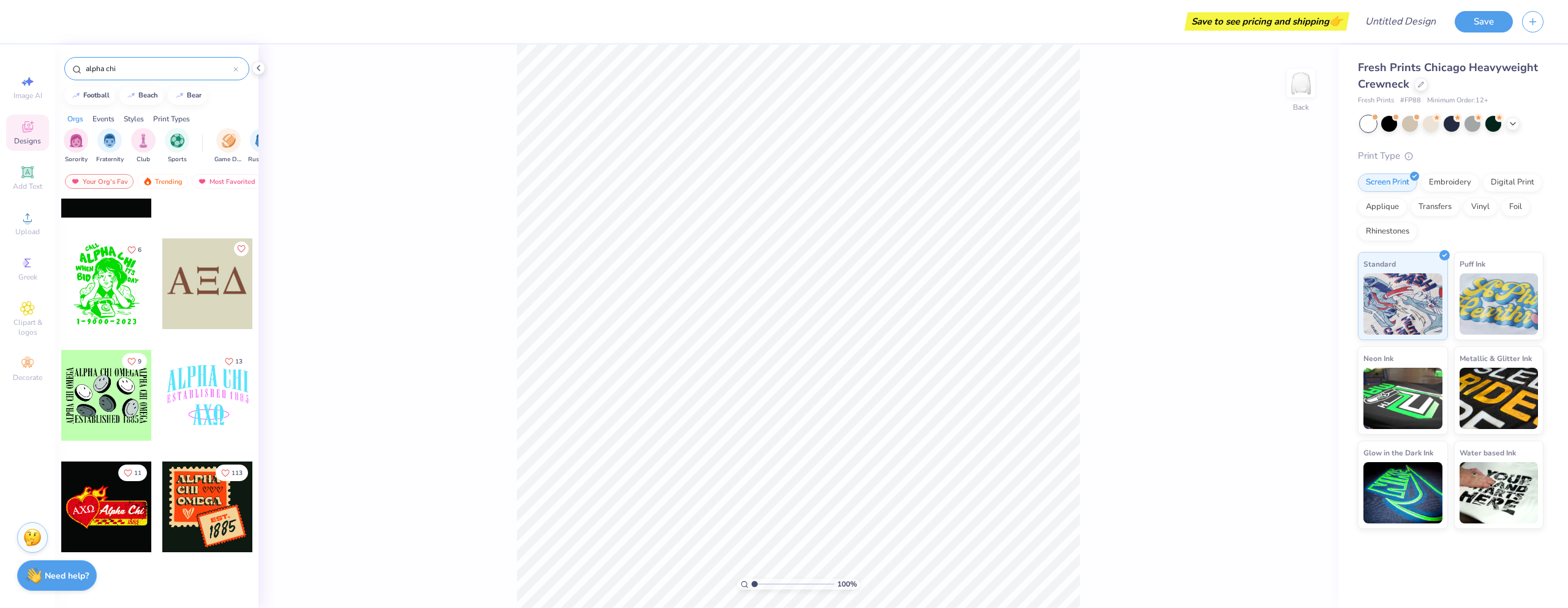
scroll to position [9250, 0]
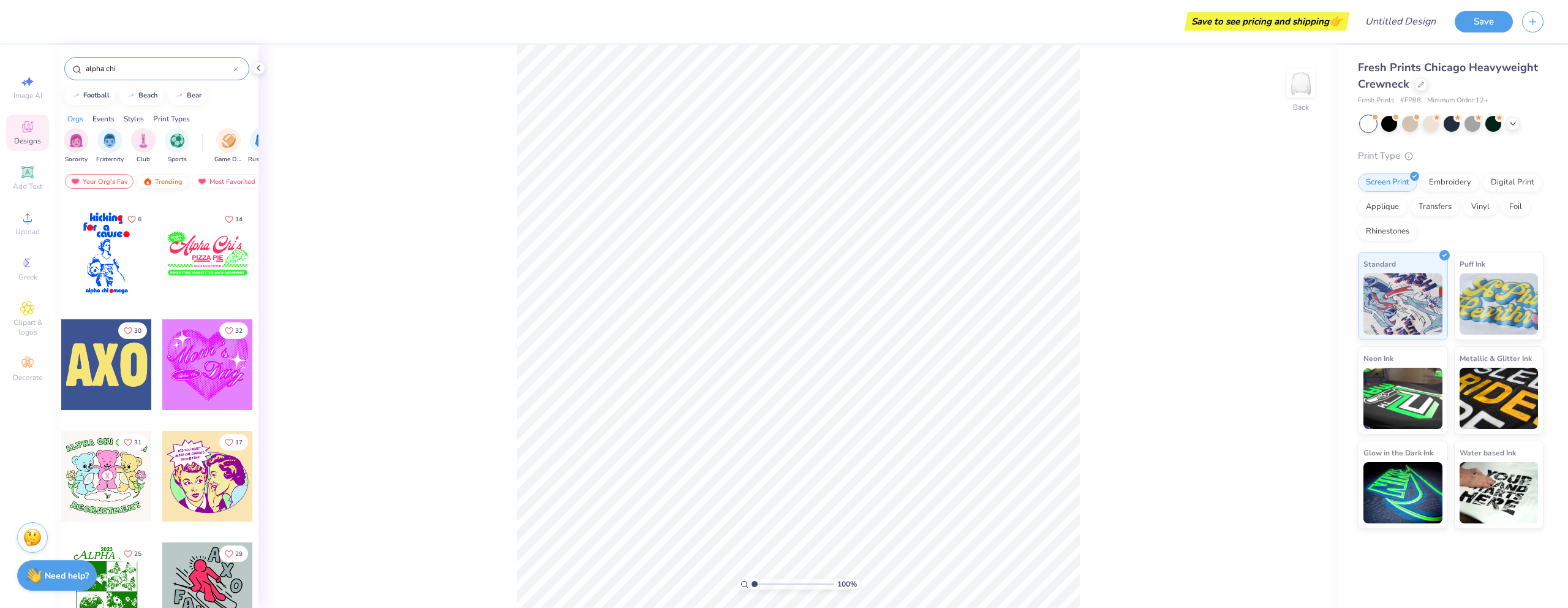
click at [172, 182] on div "Trending" at bounding box center [162, 182] width 51 height 15
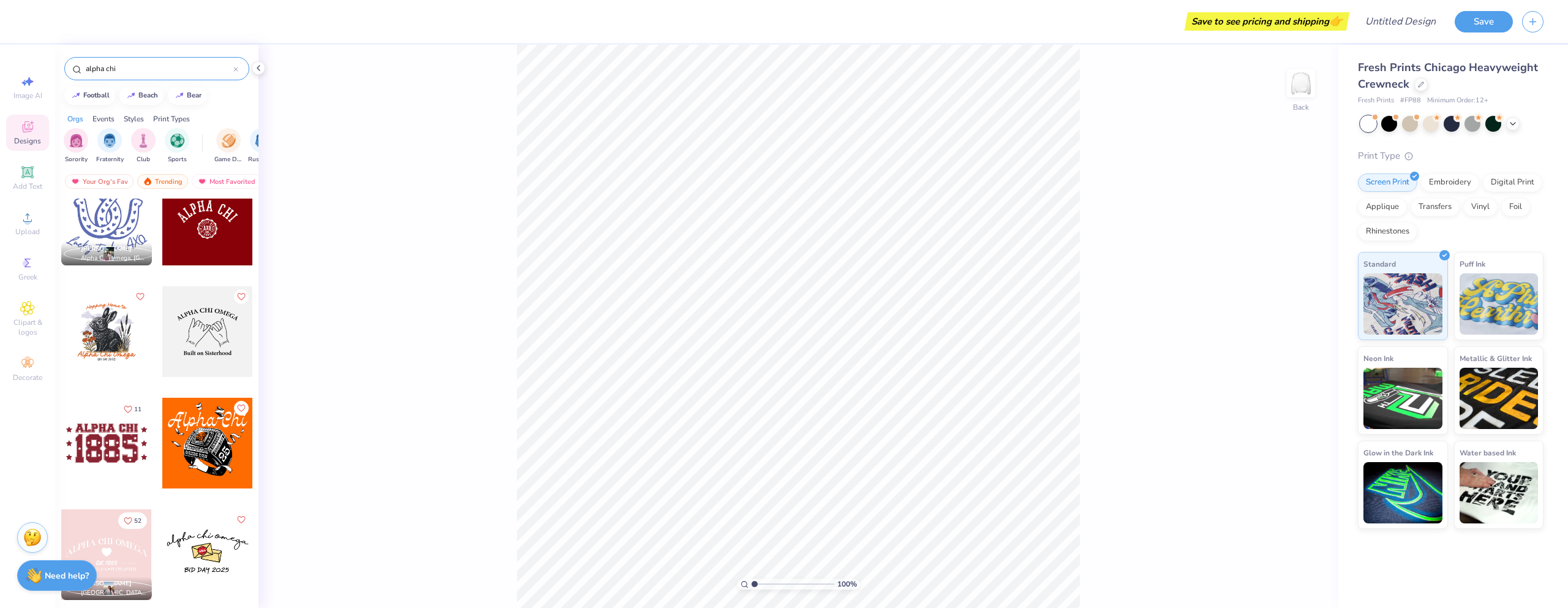
scroll to position [245, 0]
click at [118, 226] on div at bounding box center [106, 222] width 90 height 90
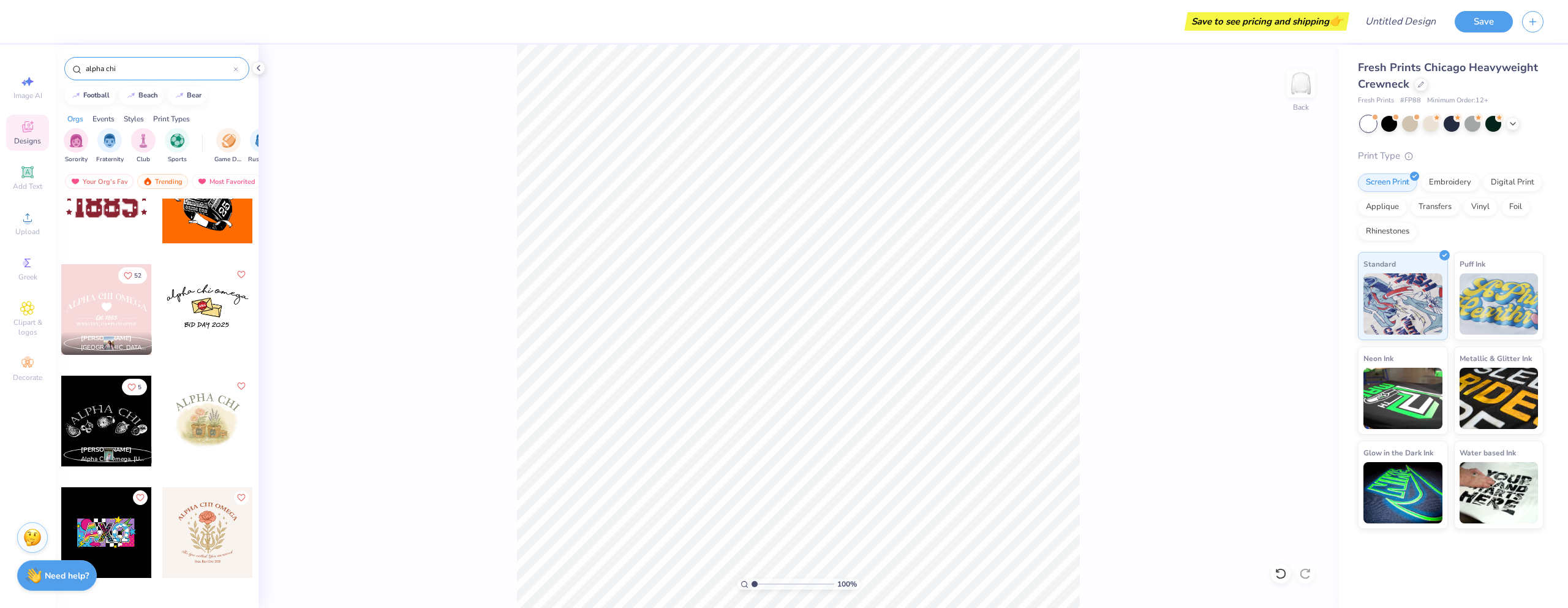
scroll to position [613, 0]
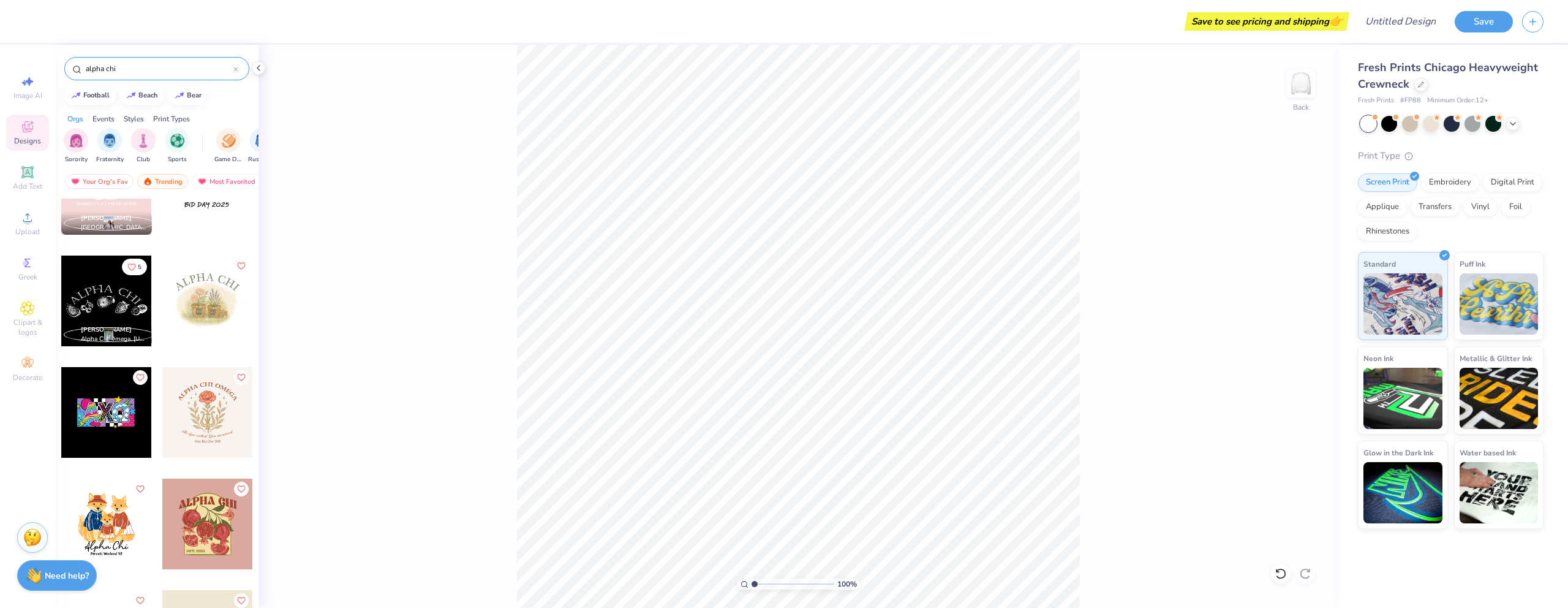
click at [234, 70] on icon at bounding box center [236, 70] width 5 height 5
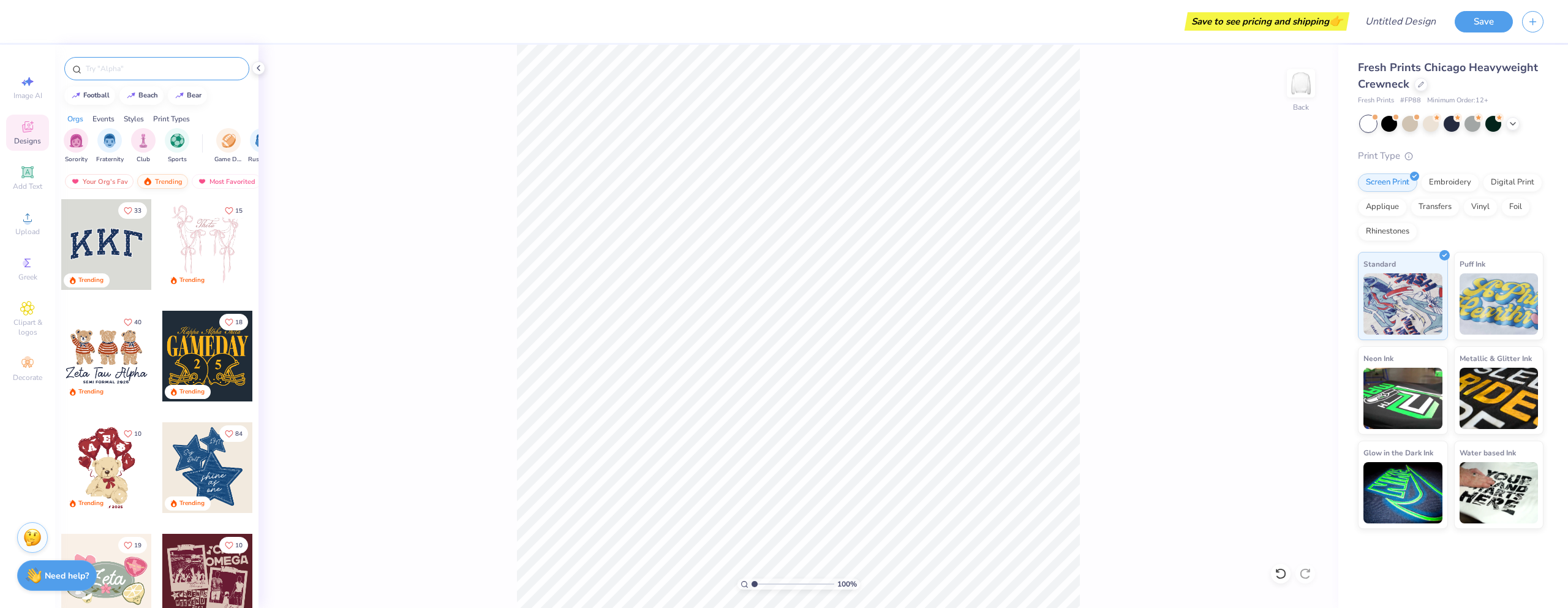
click at [175, 184] on div "Trending" at bounding box center [162, 182] width 51 height 15
click at [129, 257] on div at bounding box center [106, 245] width 90 height 90
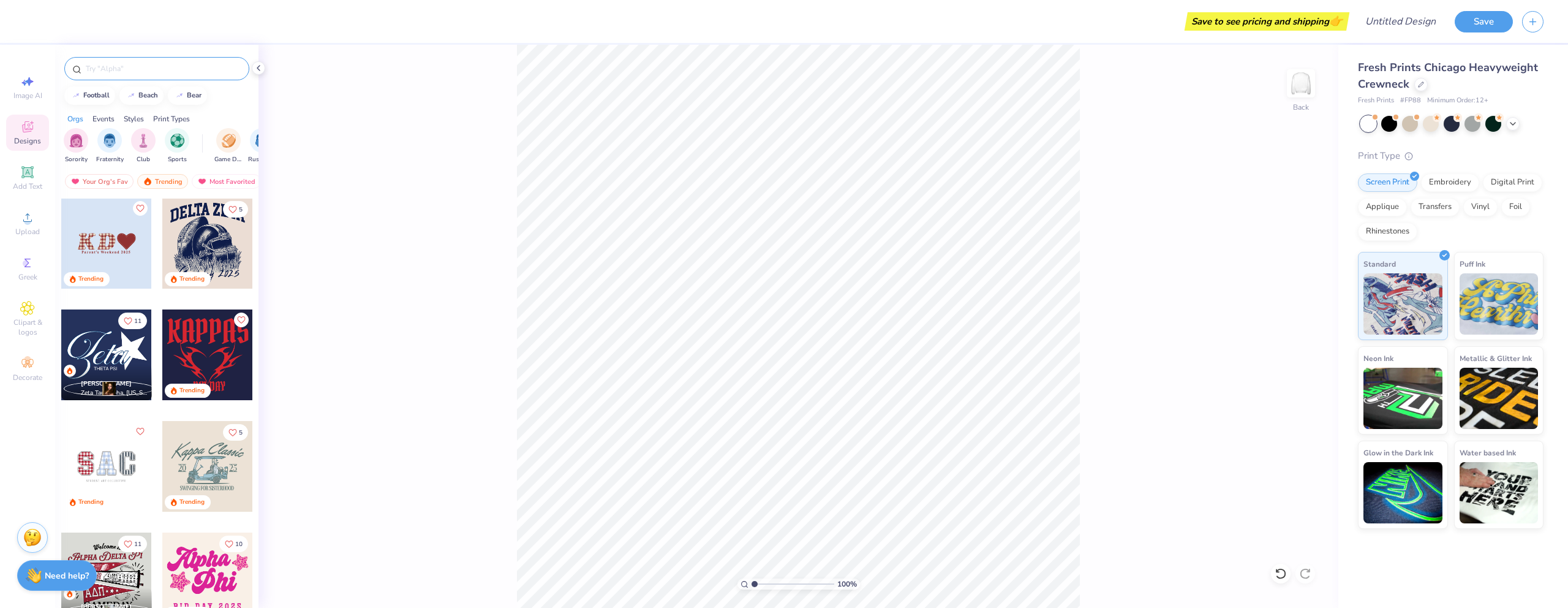
scroll to position [1466, 0]
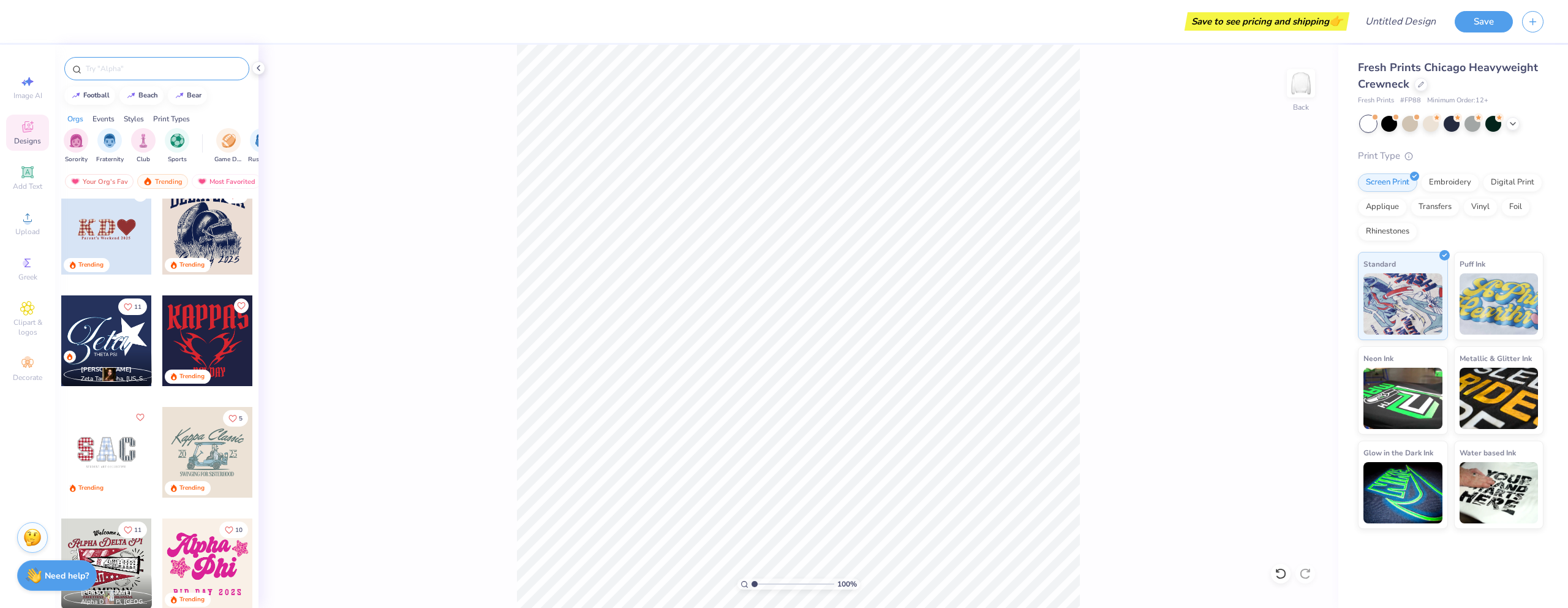
click at [191, 451] on div at bounding box center [208, 452] width 90 height 90
type input "11.27"
type input "7.53"
click at [1088, 280] on div "100 % Back W 11.27 11.27 " H 7.53 7.53 " Y 3.00 3.00 " Center Middle Top Bottom" at bounding box center [799, 326] width 1080 height 564
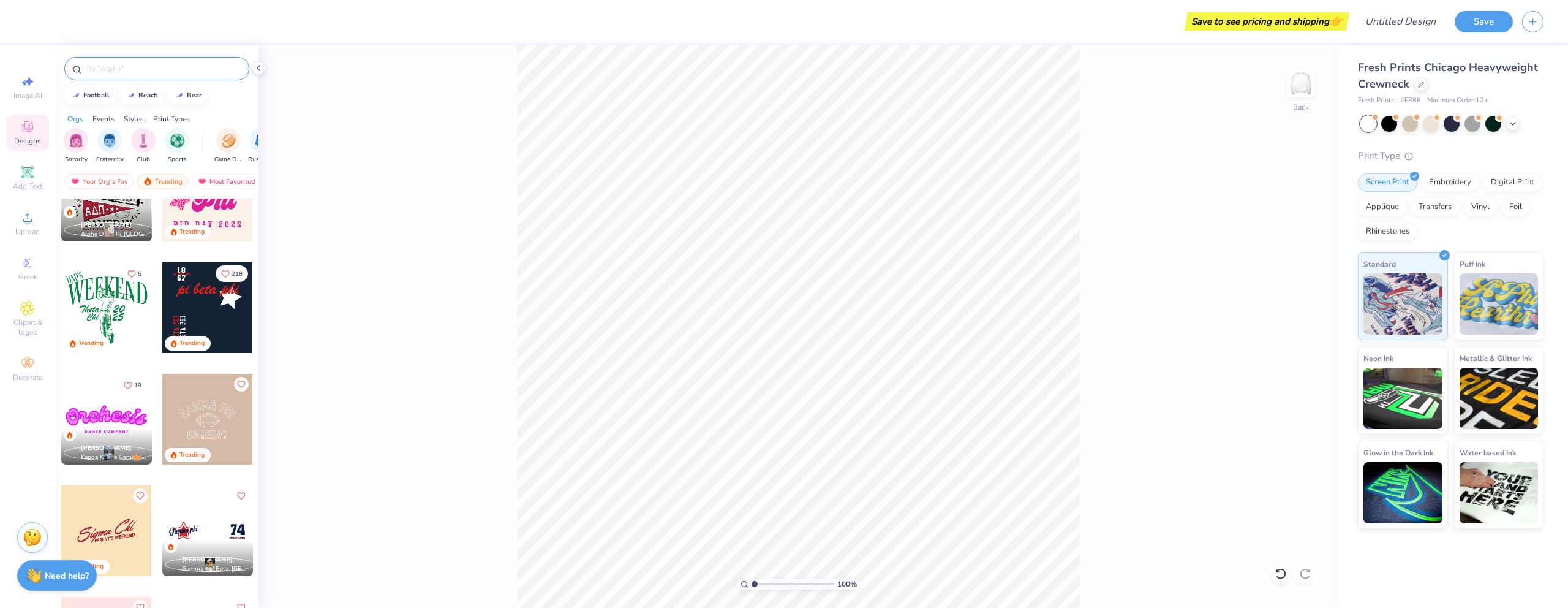
scroll to position [1837, 0]
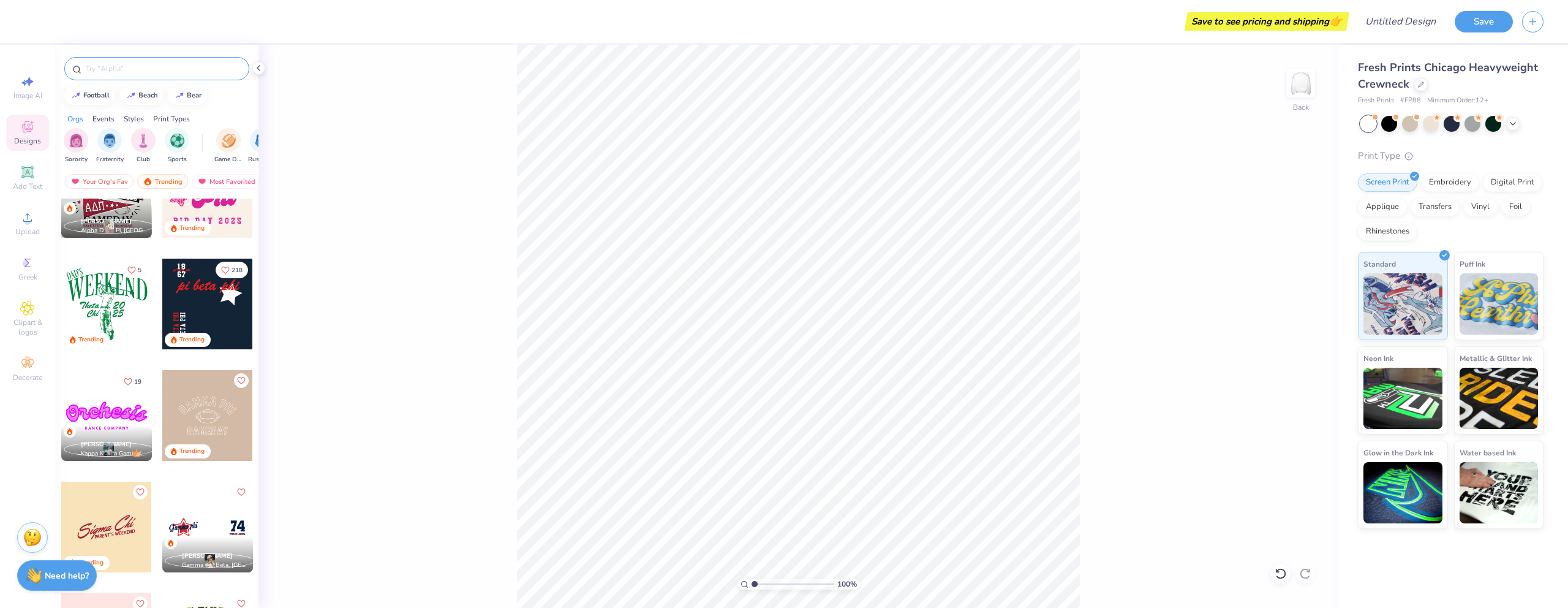
click at [221, 312] on div at bounding box center [208, 304] width 90 height 90
click at [1469, 126] on div at bounding box center [1473, 122] width 16 height 16
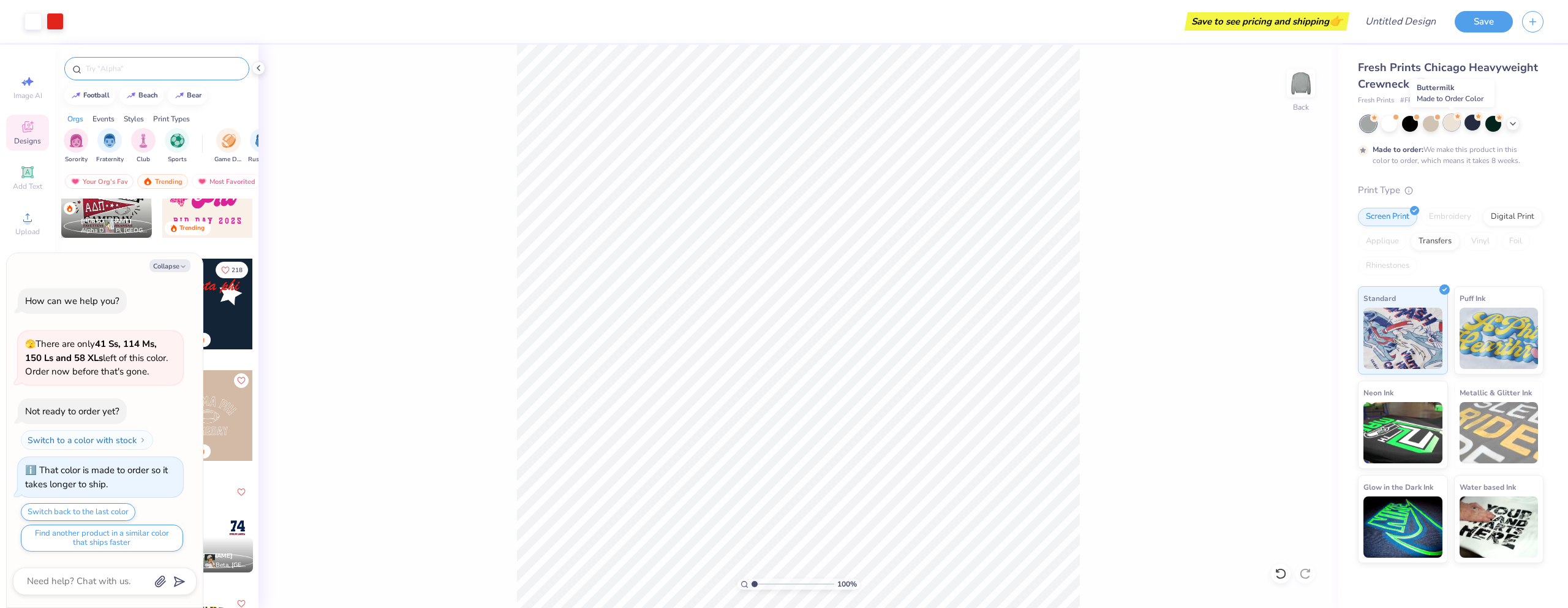
click at [1455, 126] on div at bounding box center [1452, 122] width 16 height 16
click at [1436, 126] on div at bounding box center [1431, 122] width 16 height 16
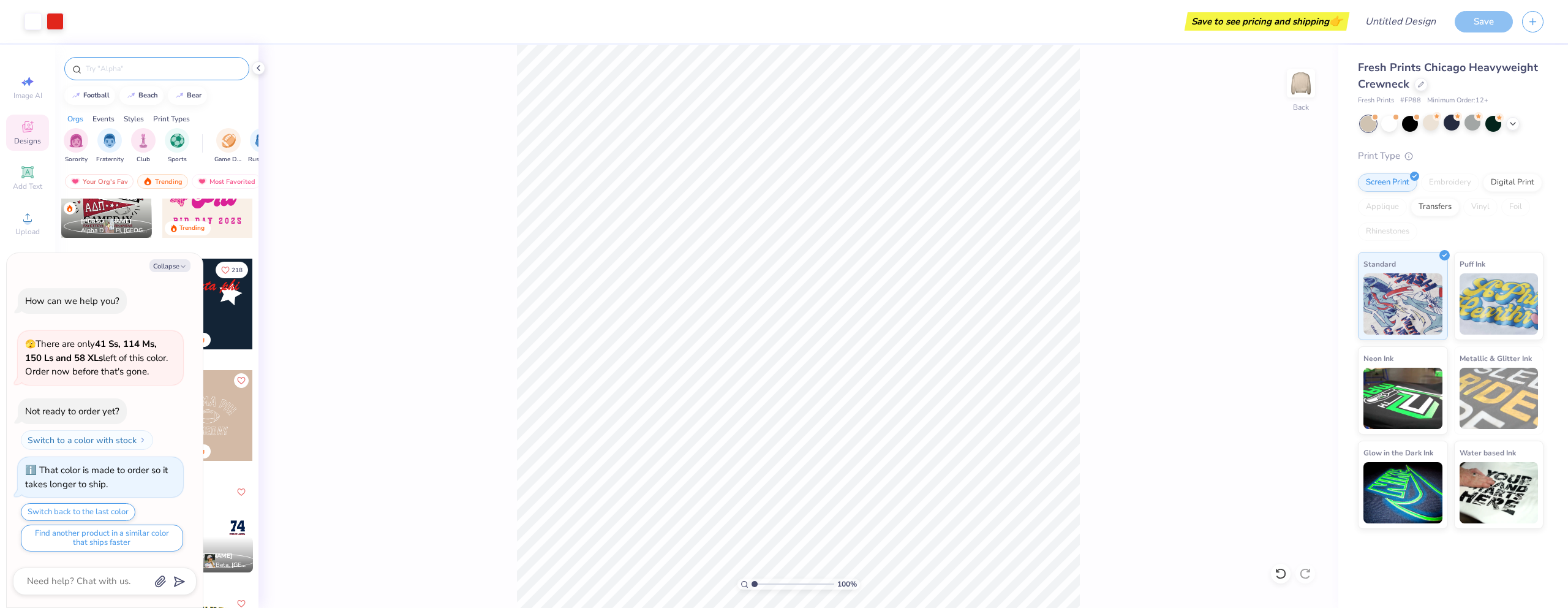
scroll to position [184, 0]
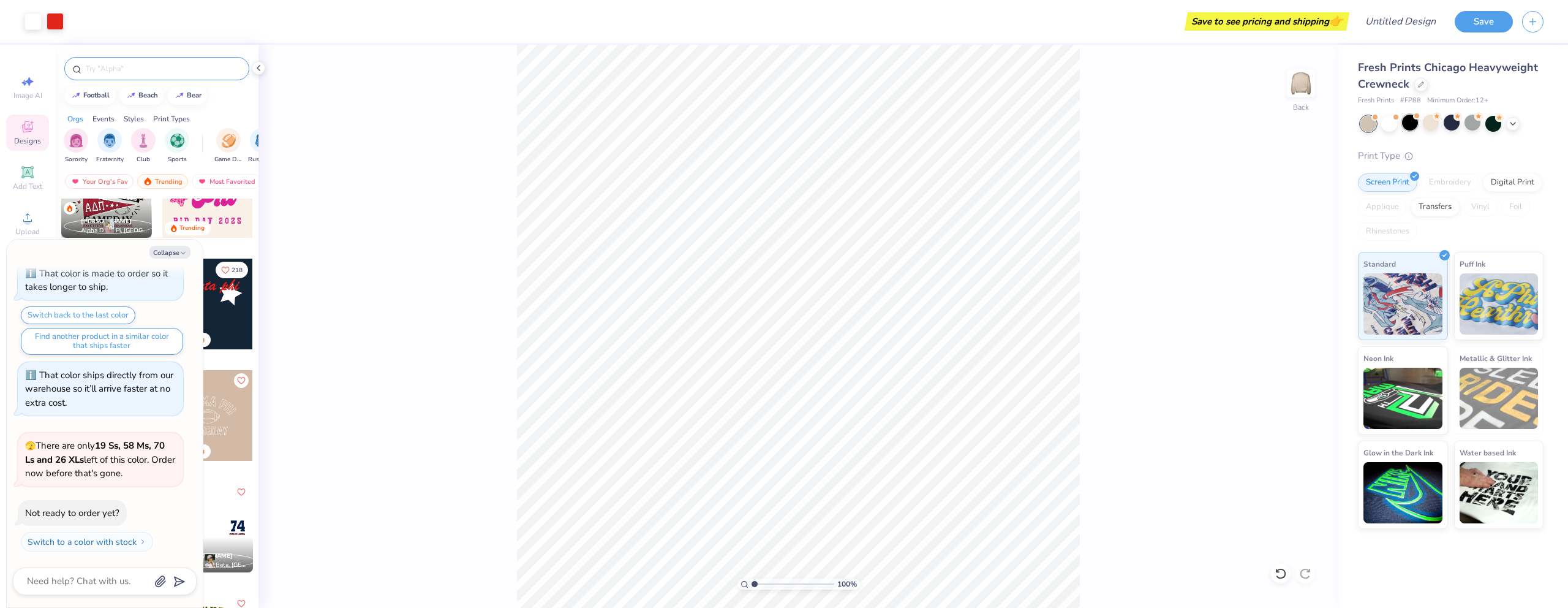
click at [1416, 126] on div at bounding box center [1410, 122] width 16 height 16
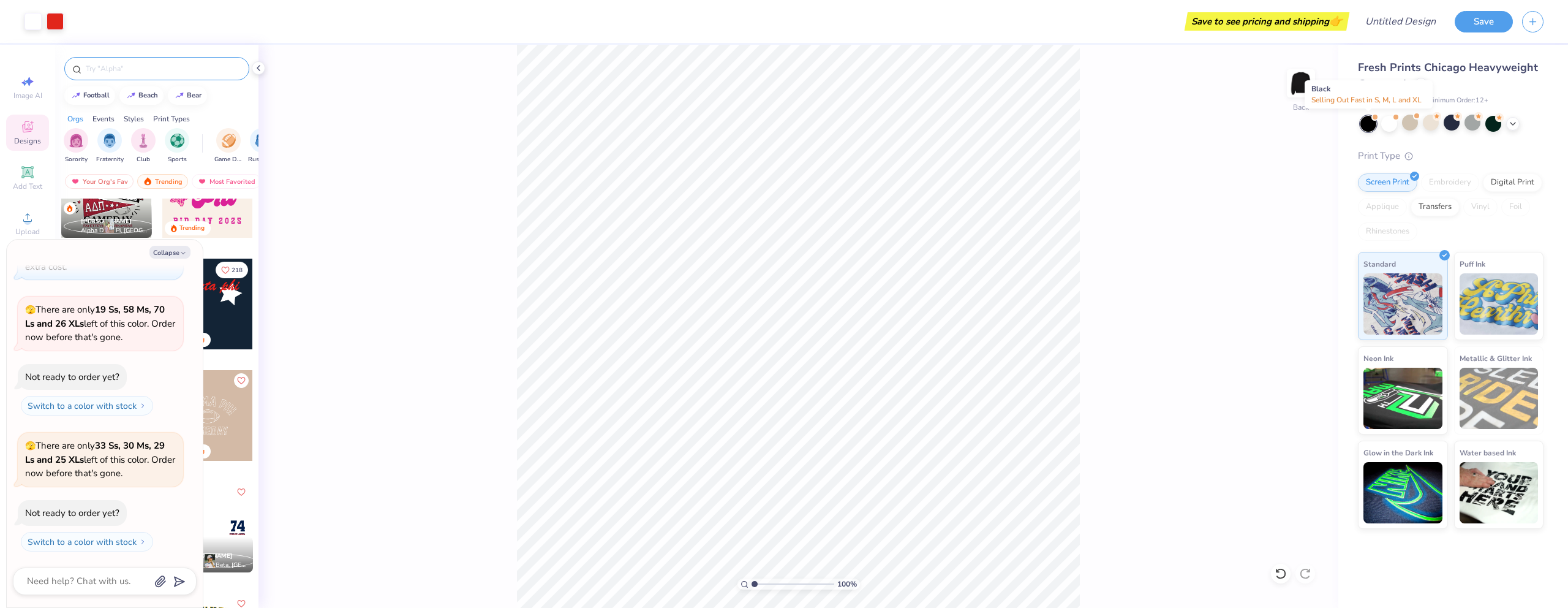
click at [1365, 129] on div at bounding box center [1368, 123] width 16 height 16
click at [1510, 129] on div at bounding box center [1452, 123] width 183 height 16
click at [1477, 126] on div at bounding box center [1473, 122] width 16 height 16
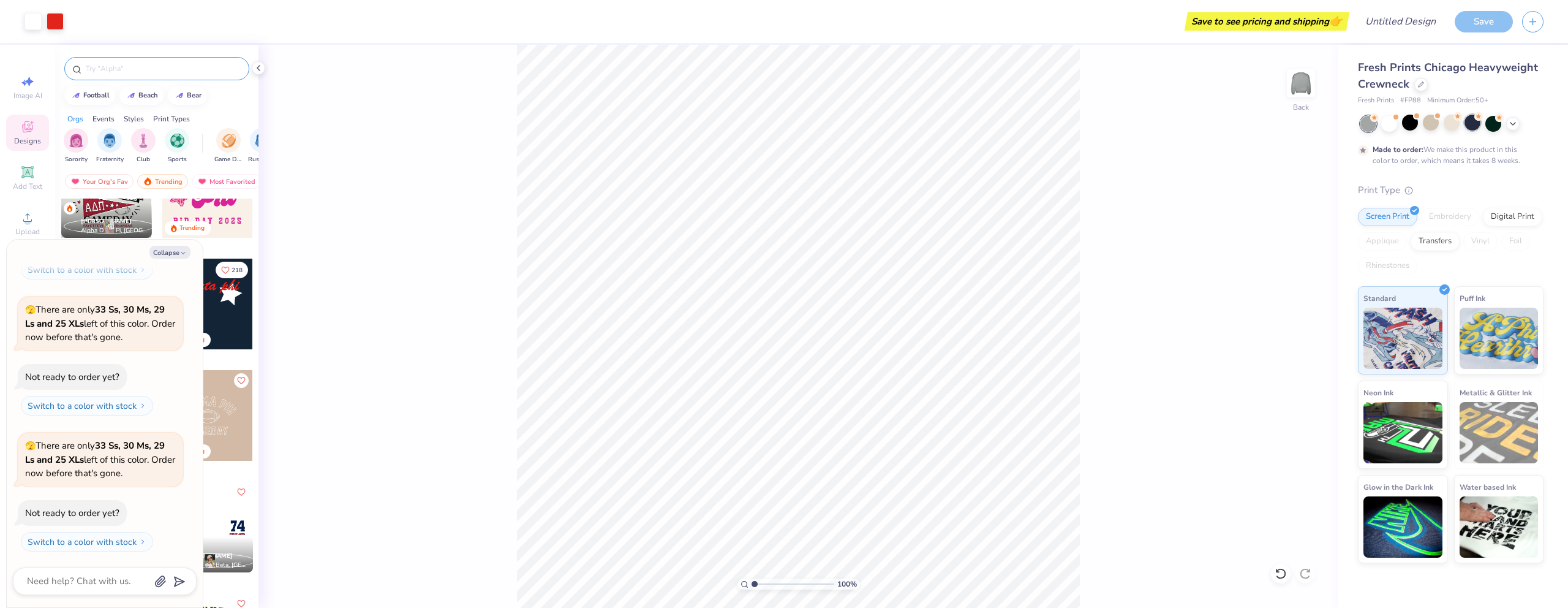
scroll to position [558, 0]
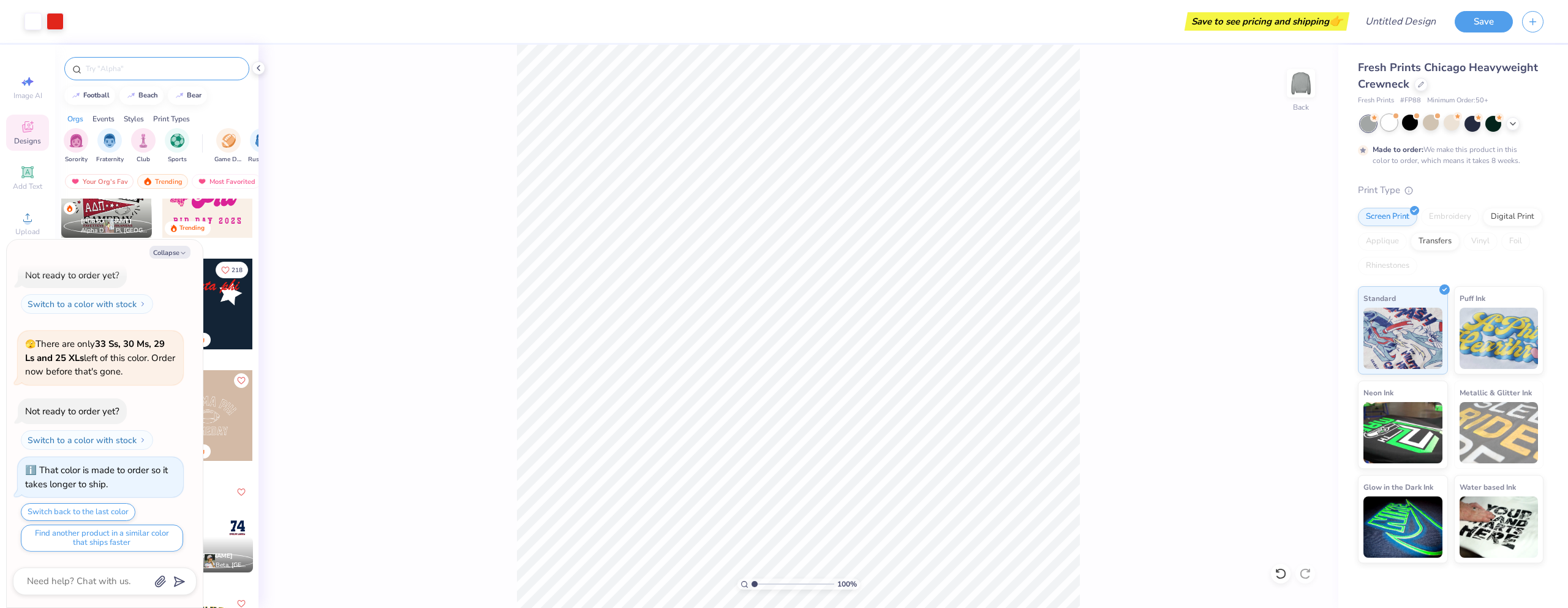
click at [1391, 128] on div at bounding box center [1389, 122] width 16 height 16
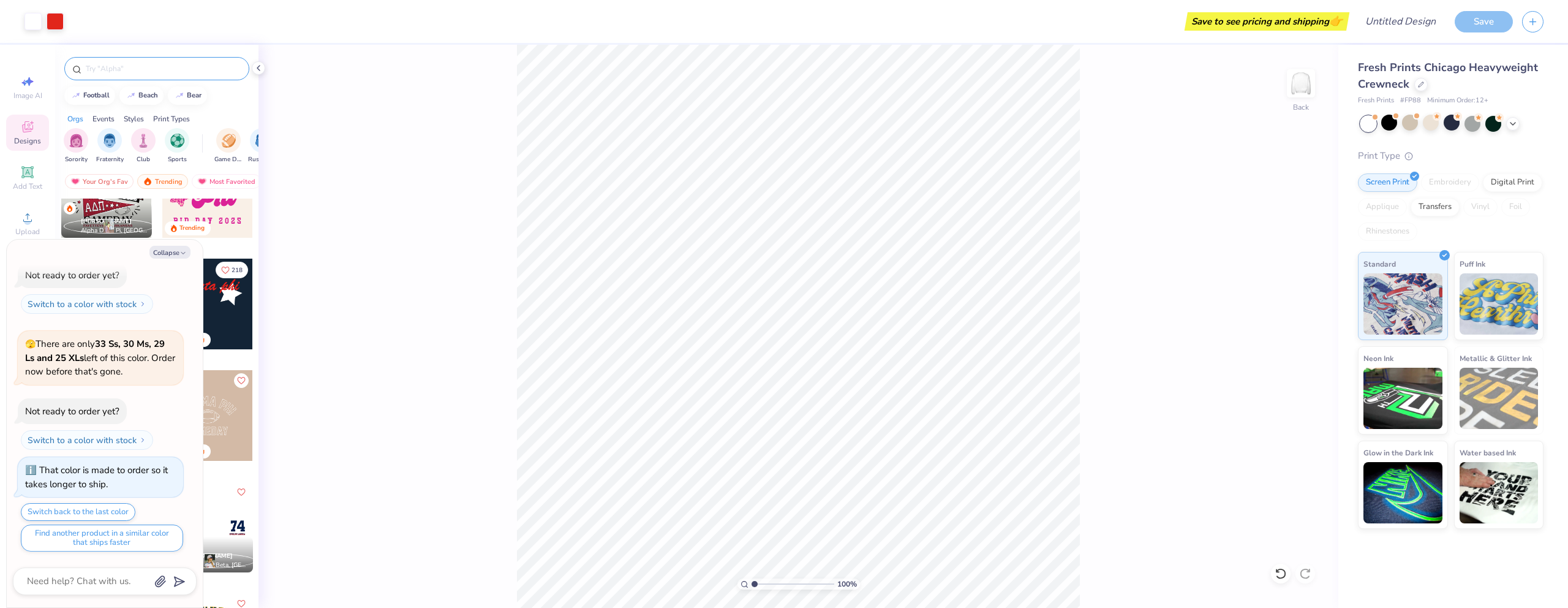
scroll to position [755, 0]
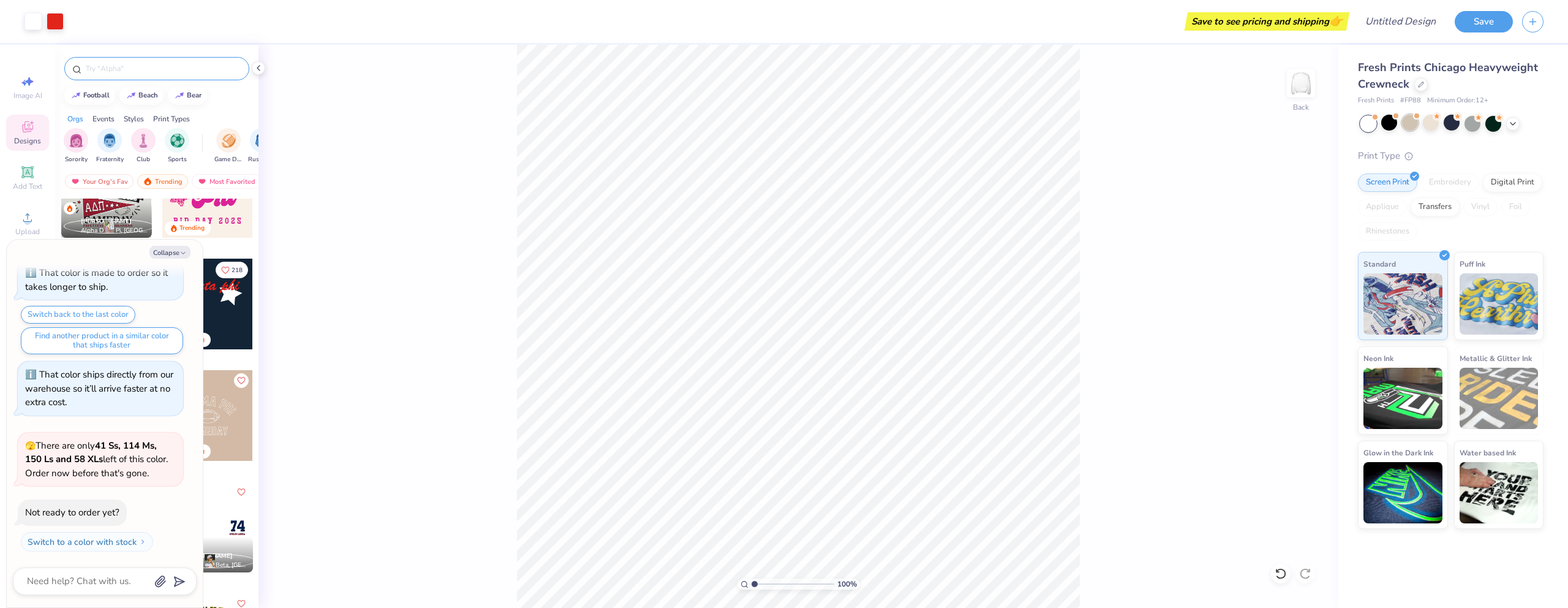
click at [1417, 128] on div at bounding box center [1410, 122] width 16 height 16
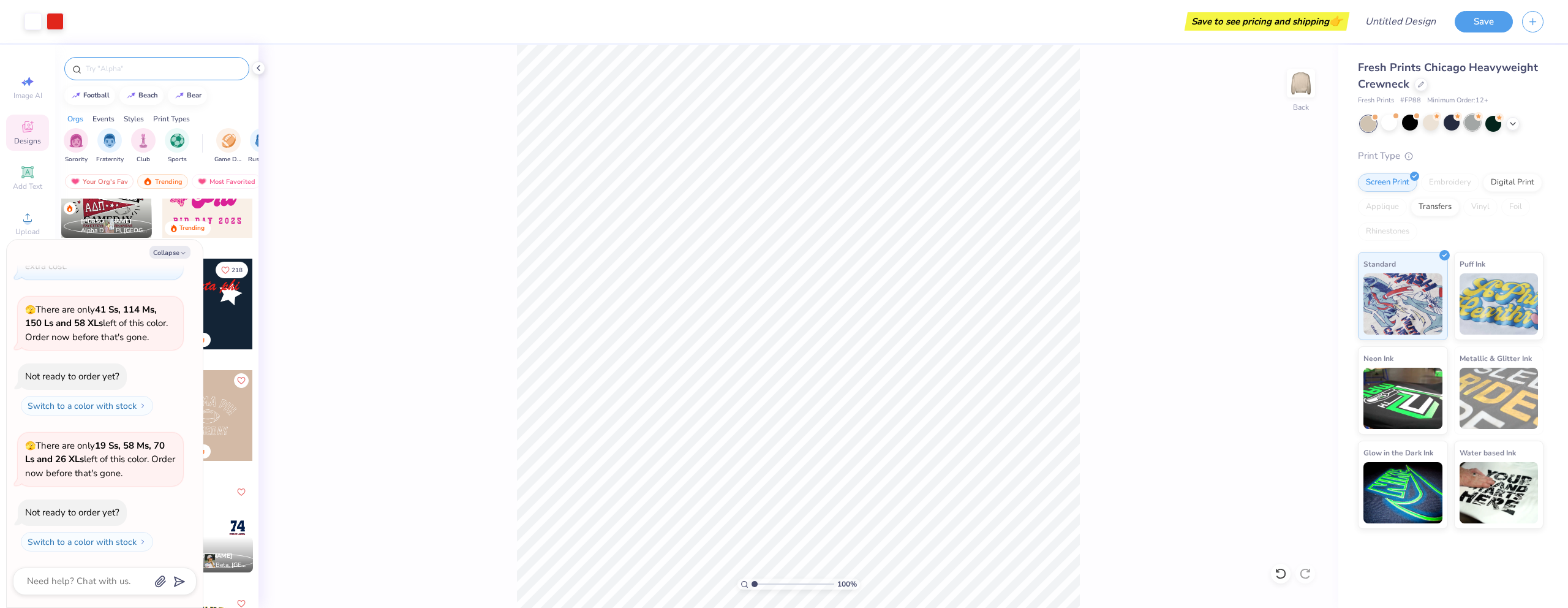
click at [1469, 128] on div at bounding box center [1473, 122] width 16 height 16
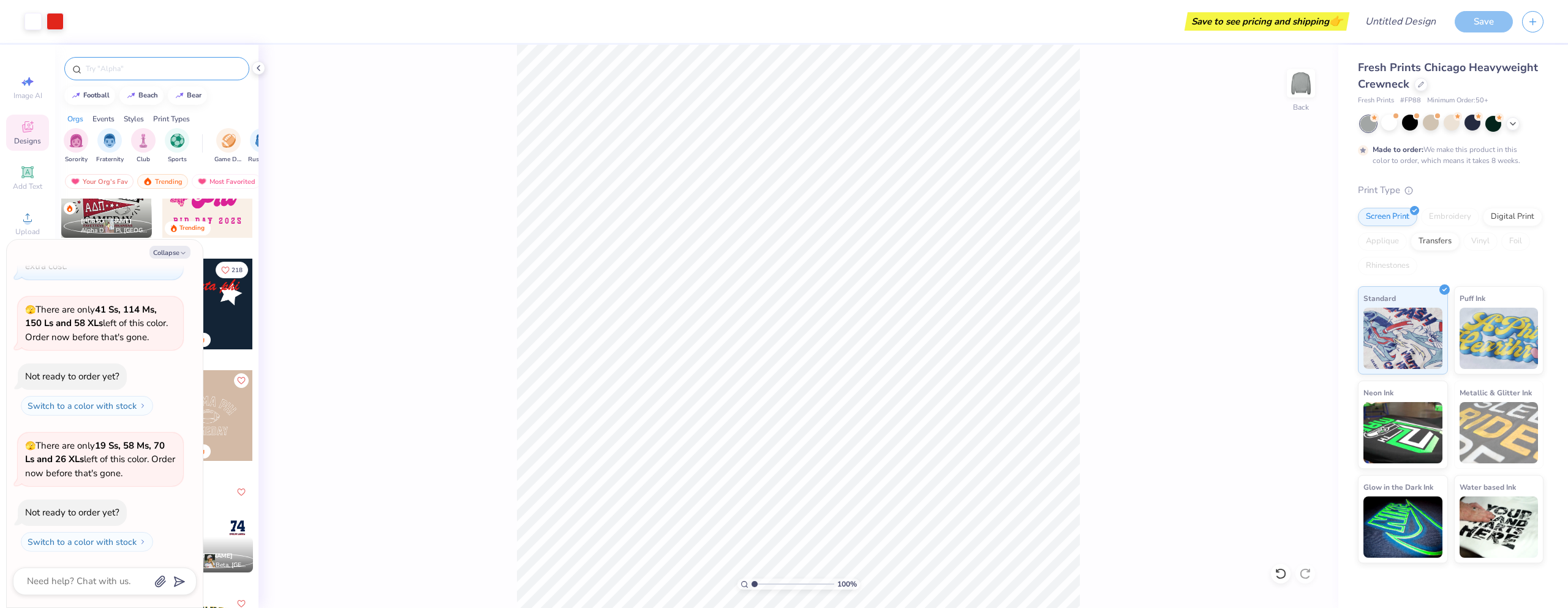
scroll to position [993, 0]
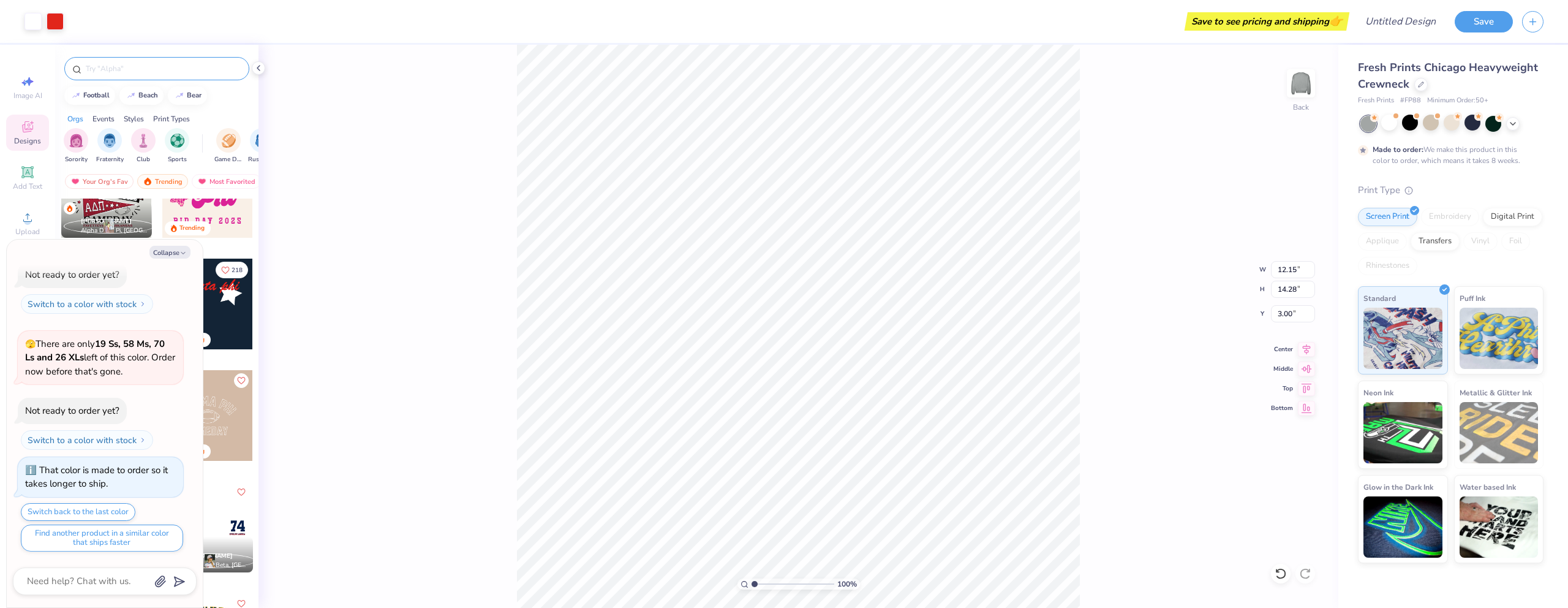
type textarea "x"
type input "4.16"
type textarea "x"
type input "4.15"
click at [1421, 84] on icon at bounding box center [1421, 83] width 6 height 6
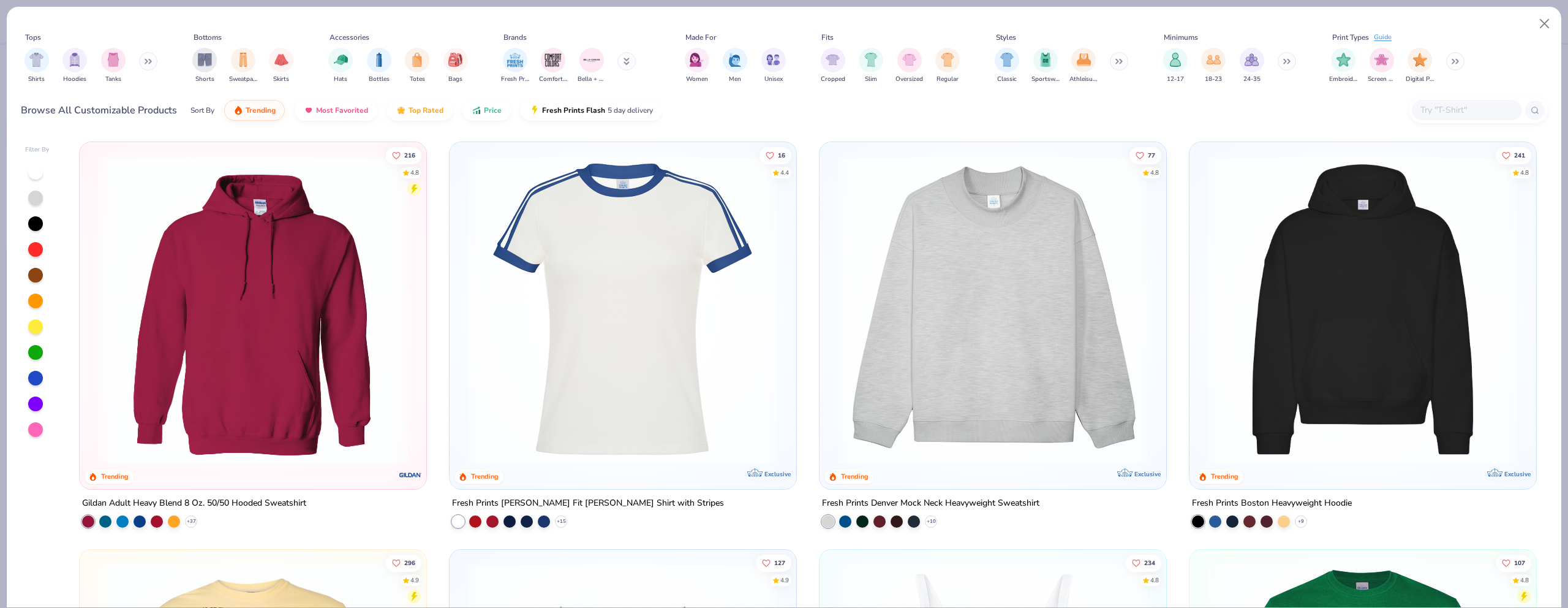
click at [152, 57] on button at bounding box center [148, 61] width 18 height 18
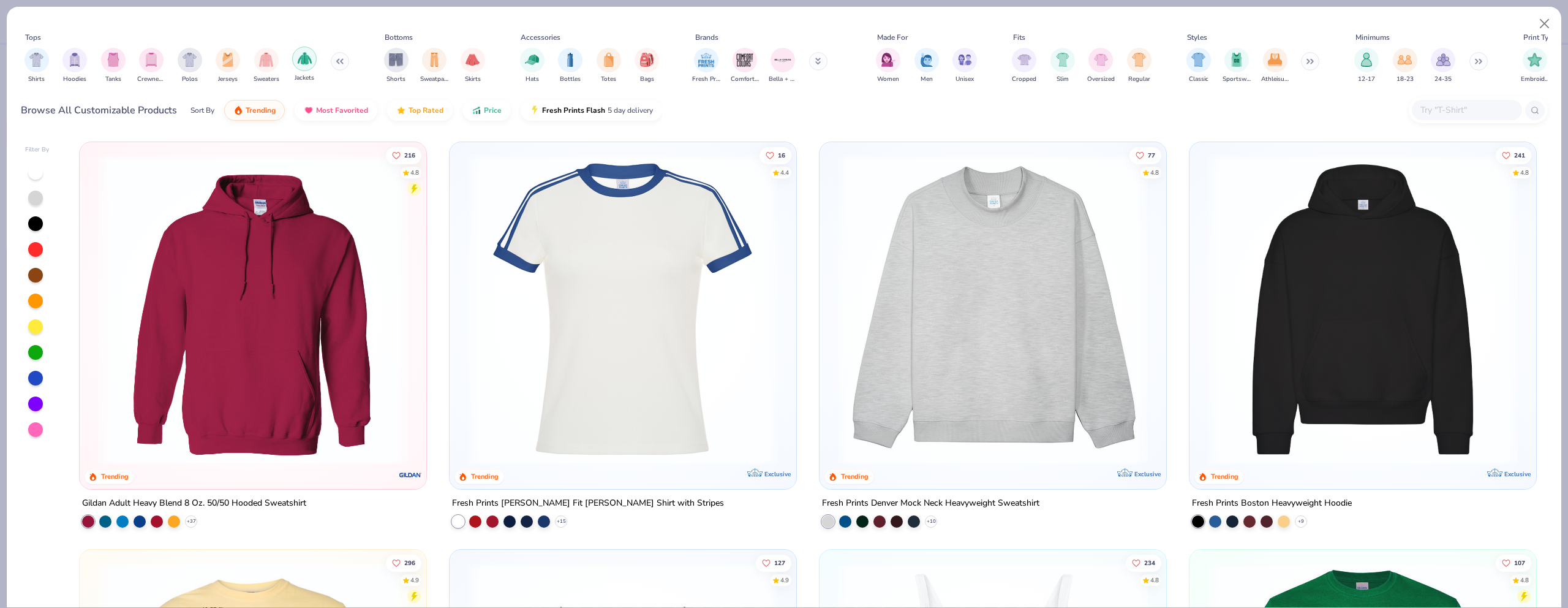
click at [304, 62] on img "filter for Jackets" at bounding box center [305, 58] width 14 height 14
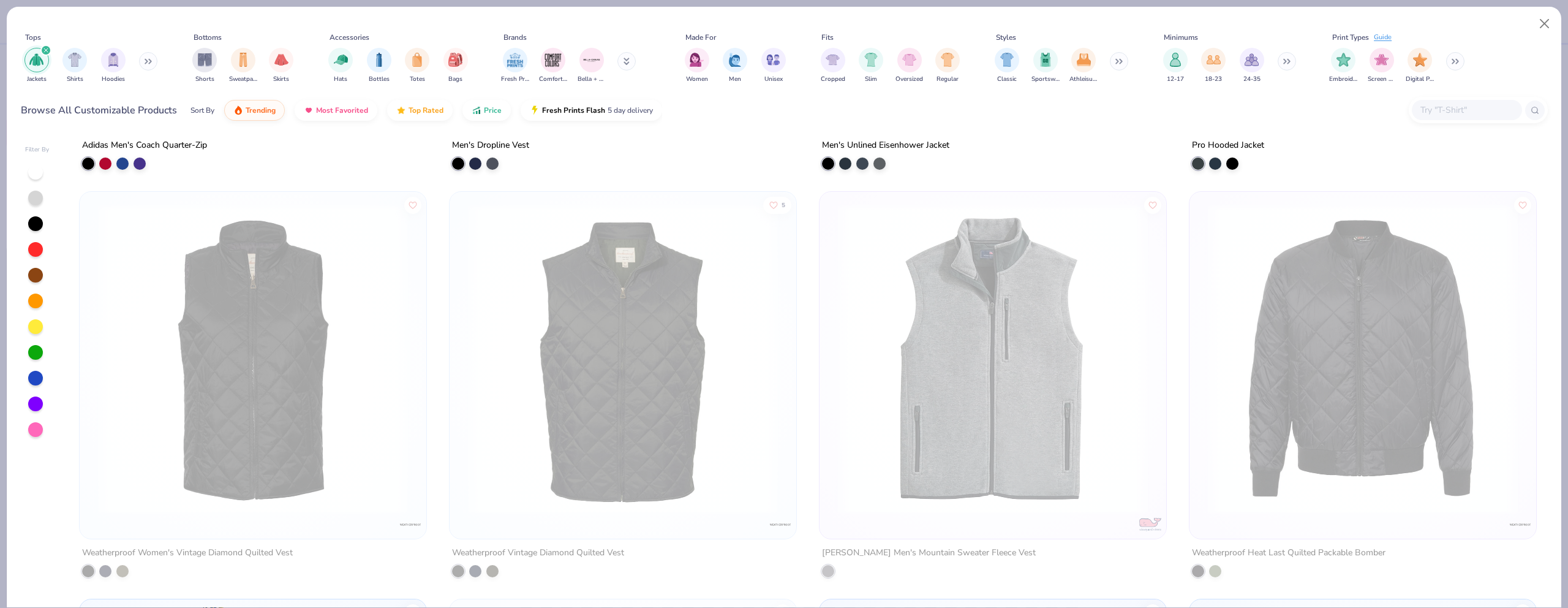
scroll to position [1620, 0]
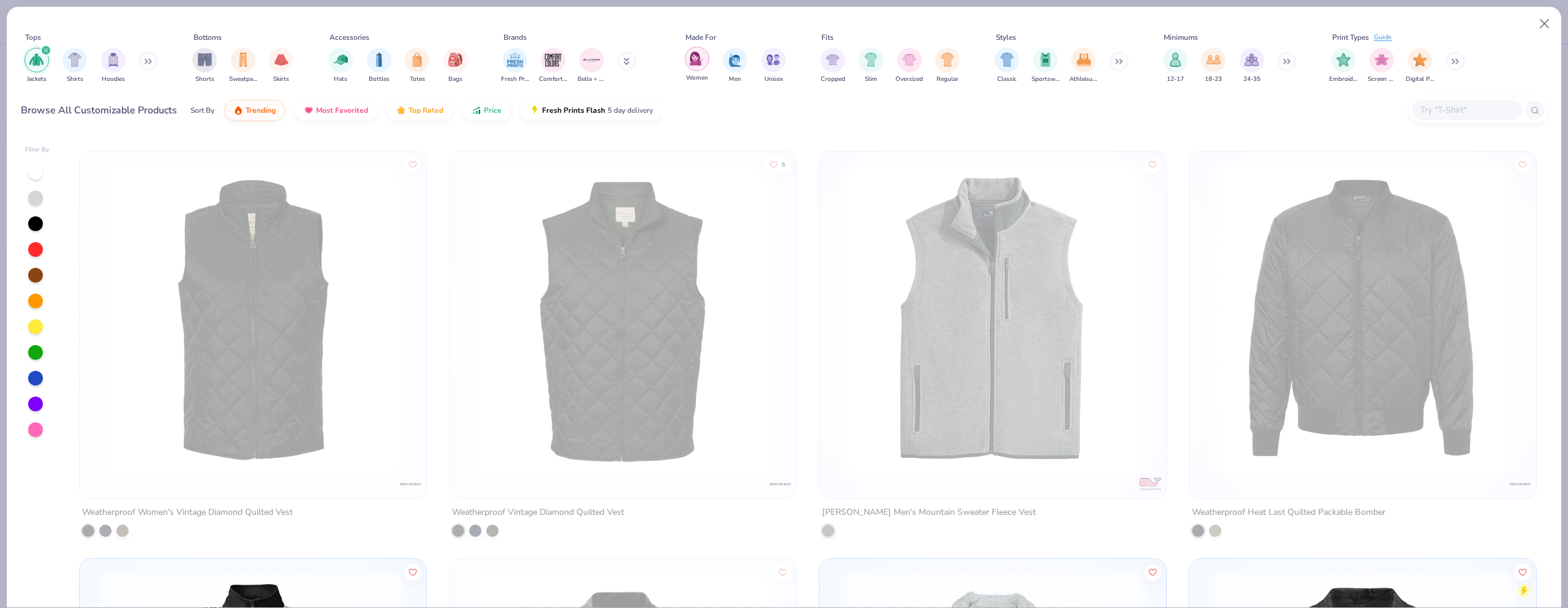
click at [696, 67] on div "filter for Women" at bounding box center [697, 59] width 24 height 24
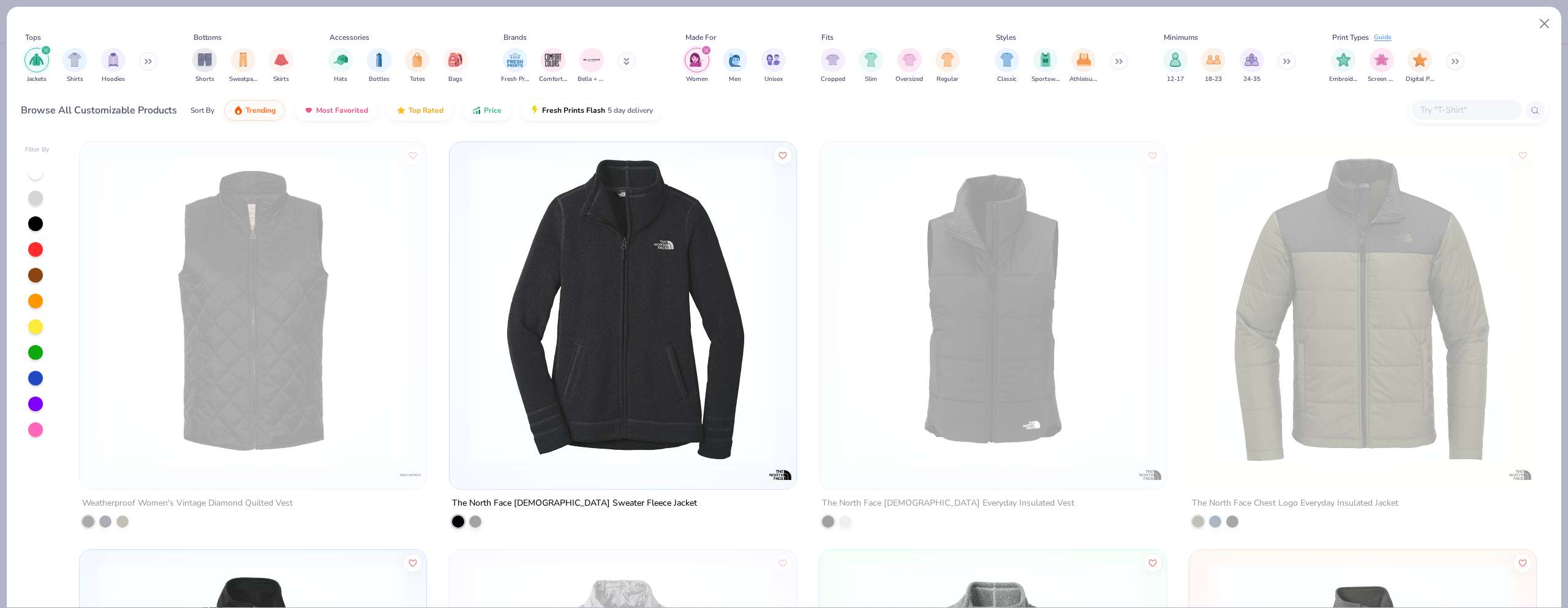
click at [49, 52] on div "filter for Jackets" at bounding box center [45, 49] width 11 height 11
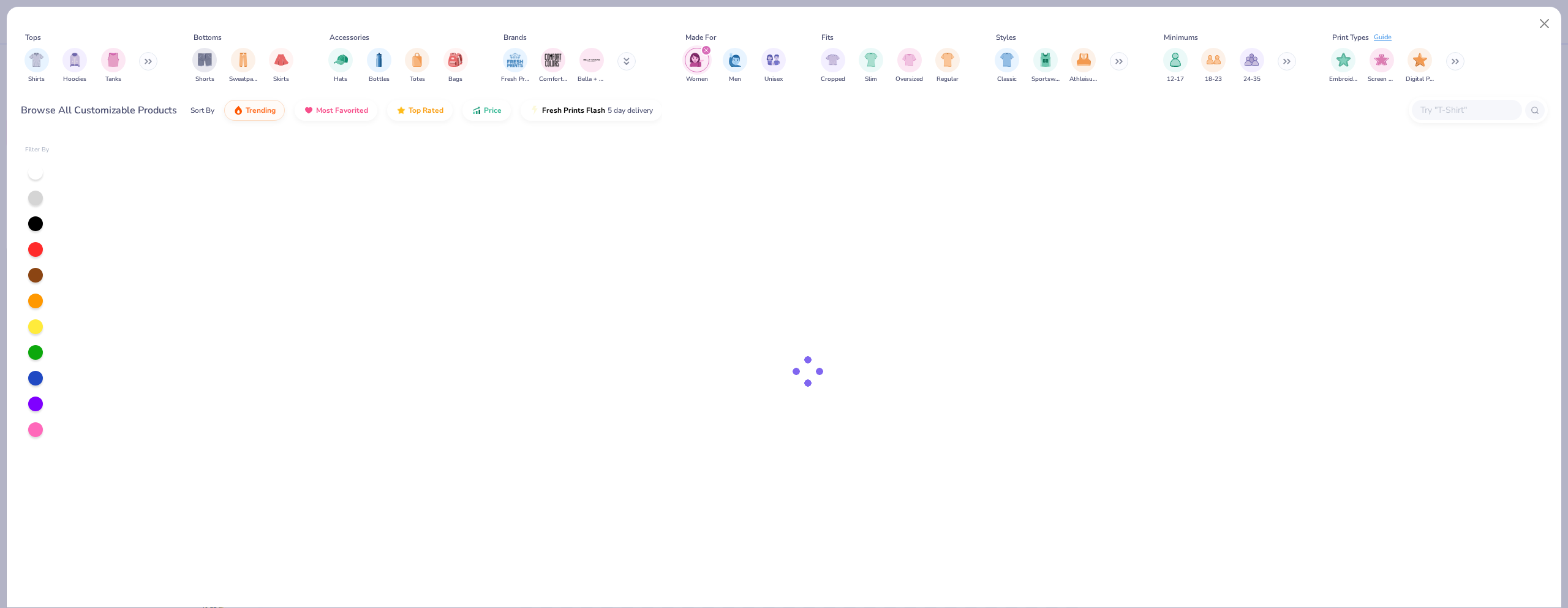
type textarea "x"
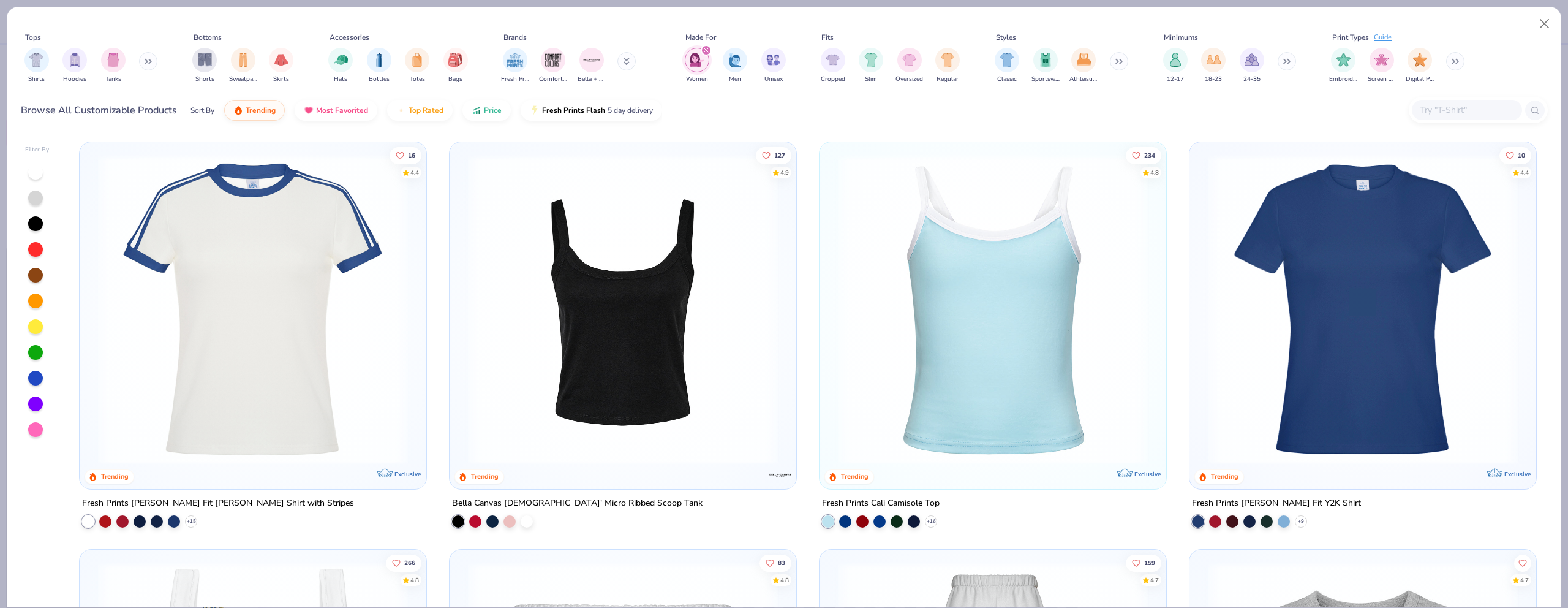
click at [1473, 111] on input "text" at bounding box center [1467, 110] width 95 height 14
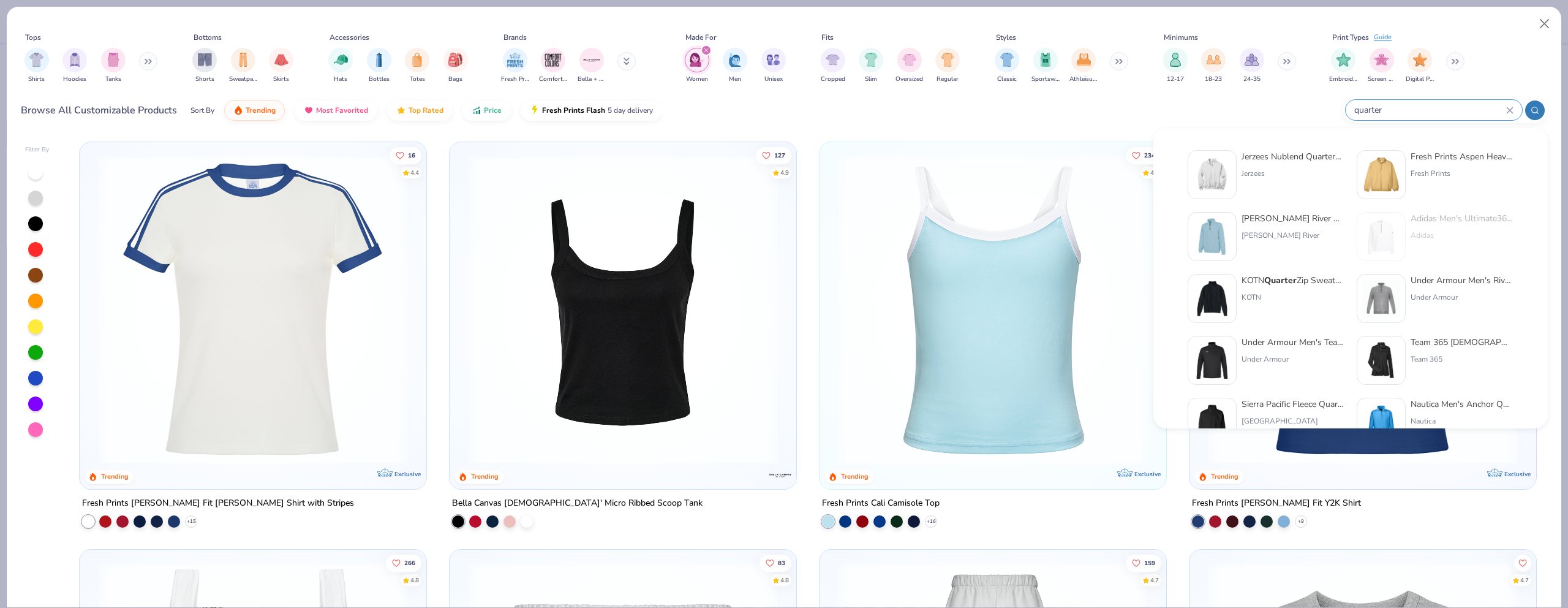
type input "quarter"
click at [1281, 162] on div "Jerzees Nublend Quarter-Zip Cadet Collar Sweatshirt" at bounding box center [1293, 156] width 103 height 13
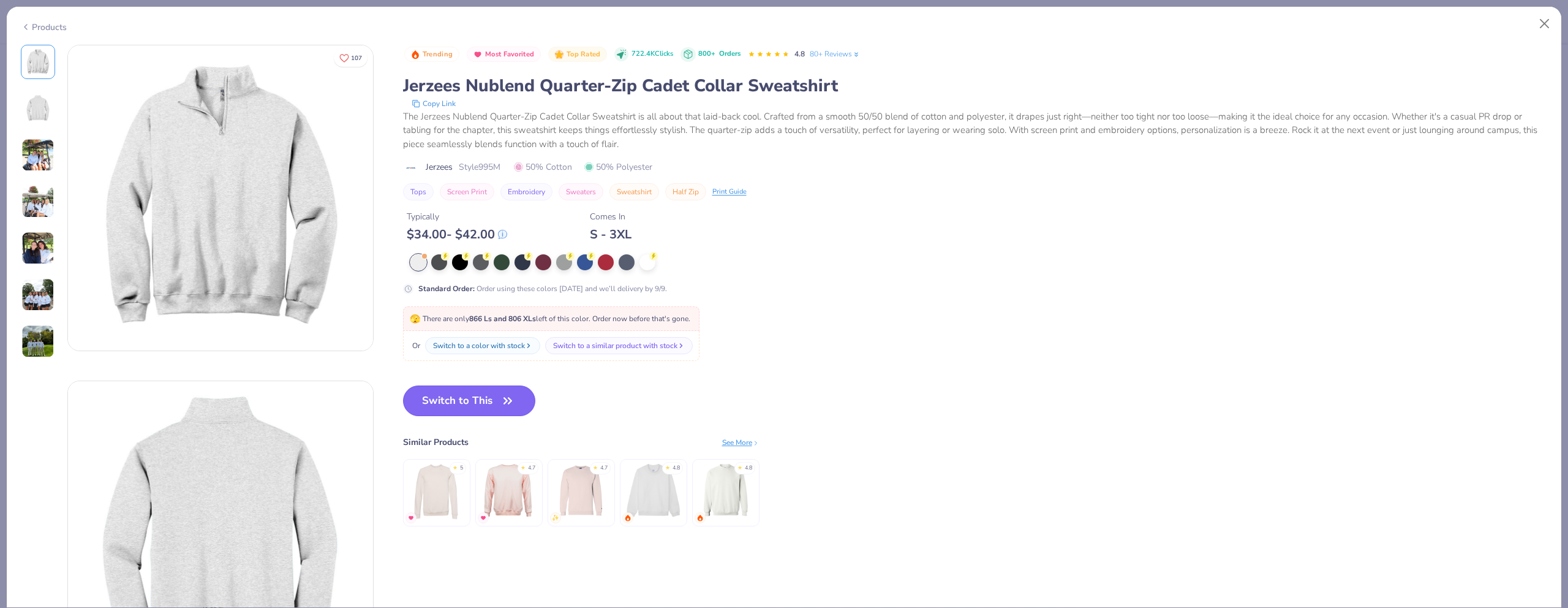
click at [452, 412] on button "Switch to This" at bounding box center [470, 400] width 133 height 31
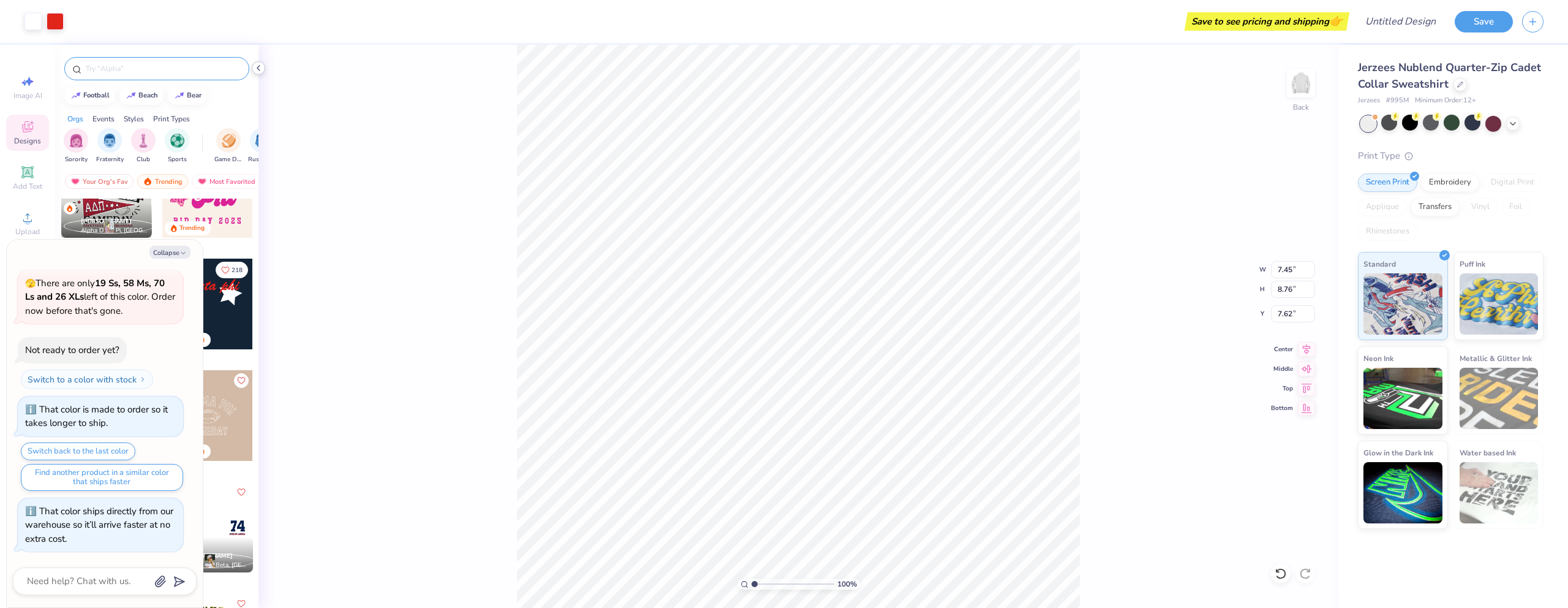
click at [256, 68] on icon at bounding box center [259, 68] width 10 height 10
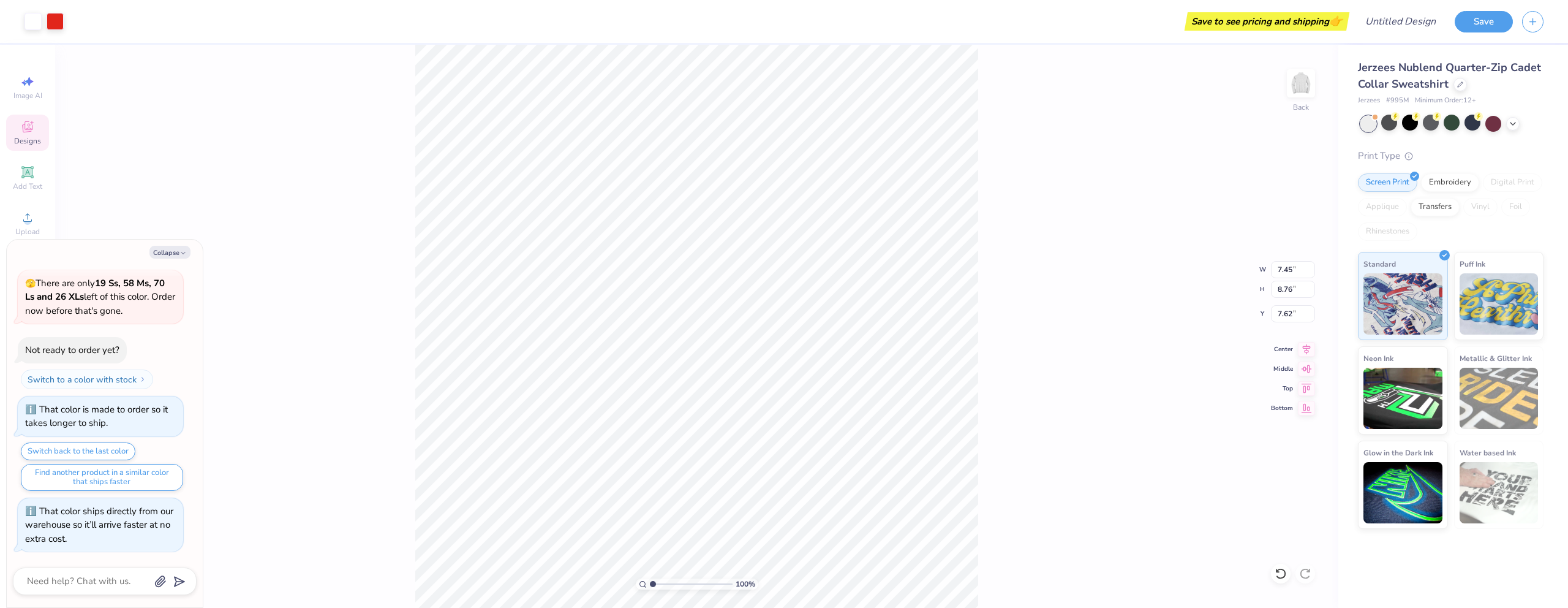
click at [1082, 311] on div "100 % Back W 7.45 7.45 " H 8.76 8.76 " Y 7.62 7.62 " Center Middle Top Bottom" at bounding box center [697, 326] width 1283 height 564
click at [1453, 88] on div "Jerzees Nublend Quarter-Zip Cadet Collar Sweatshirt" at bounding box center [1451, 76] width 186 height 33
click at [177, 255] on button "Collapse" at bounding box center [170, 251] width 41 height 13
type textarea "x"
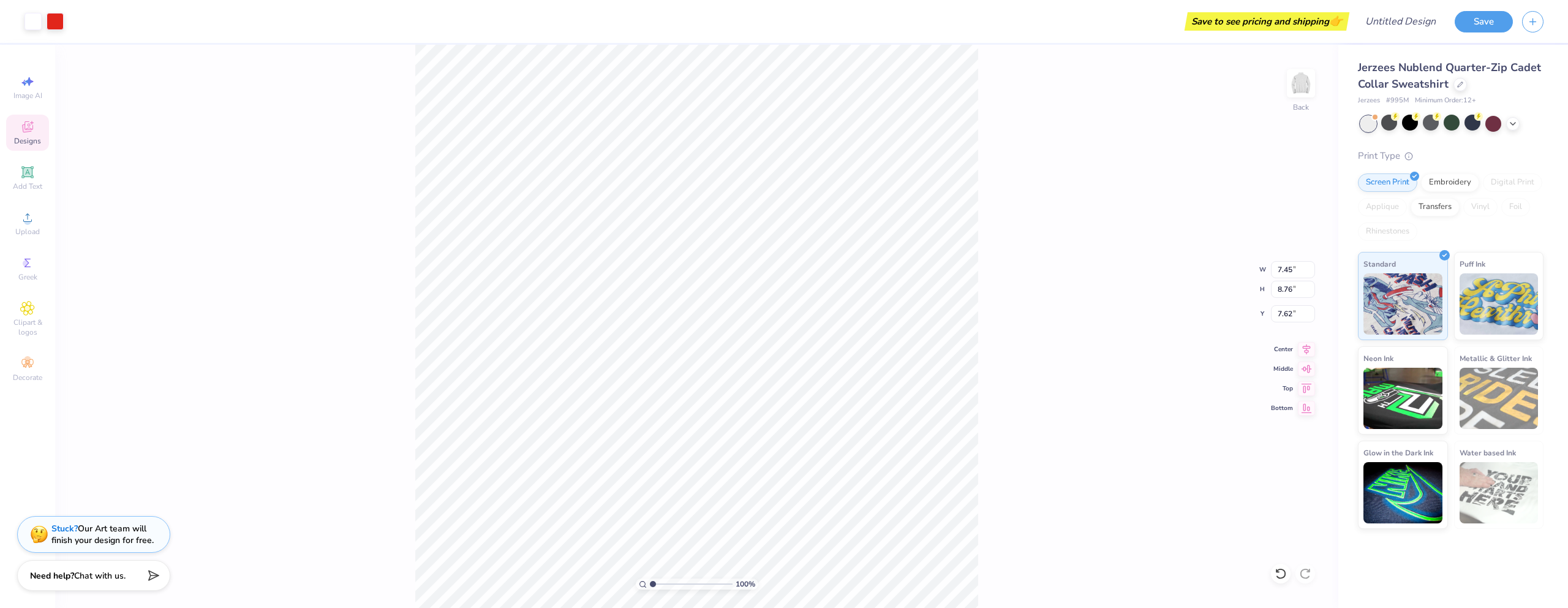
click at [1003, 252] on div "100 % Back W 7.45 7.45 " H 8.76 8.76 " Y 7.62 7.62 " Center Middle Top Bottom" at bounding box center [697, 326] width 1283 height 564
type input "1.96"
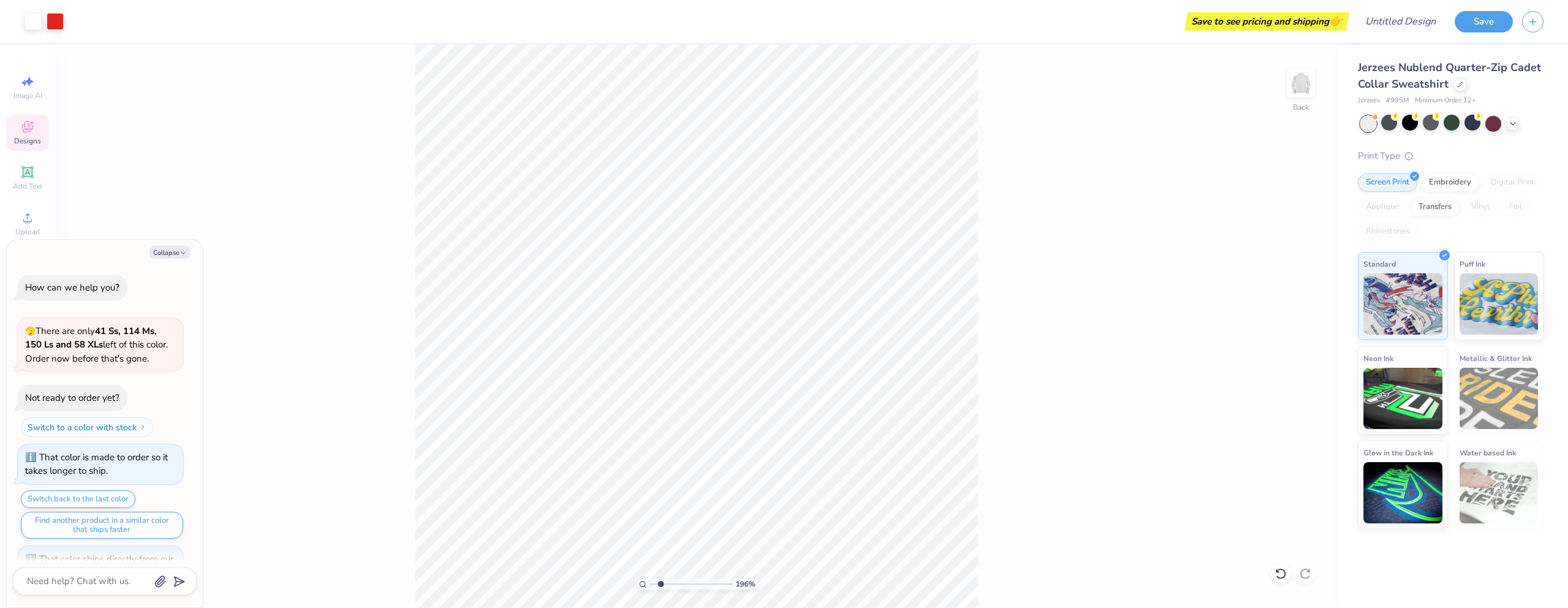
type textarea "x"
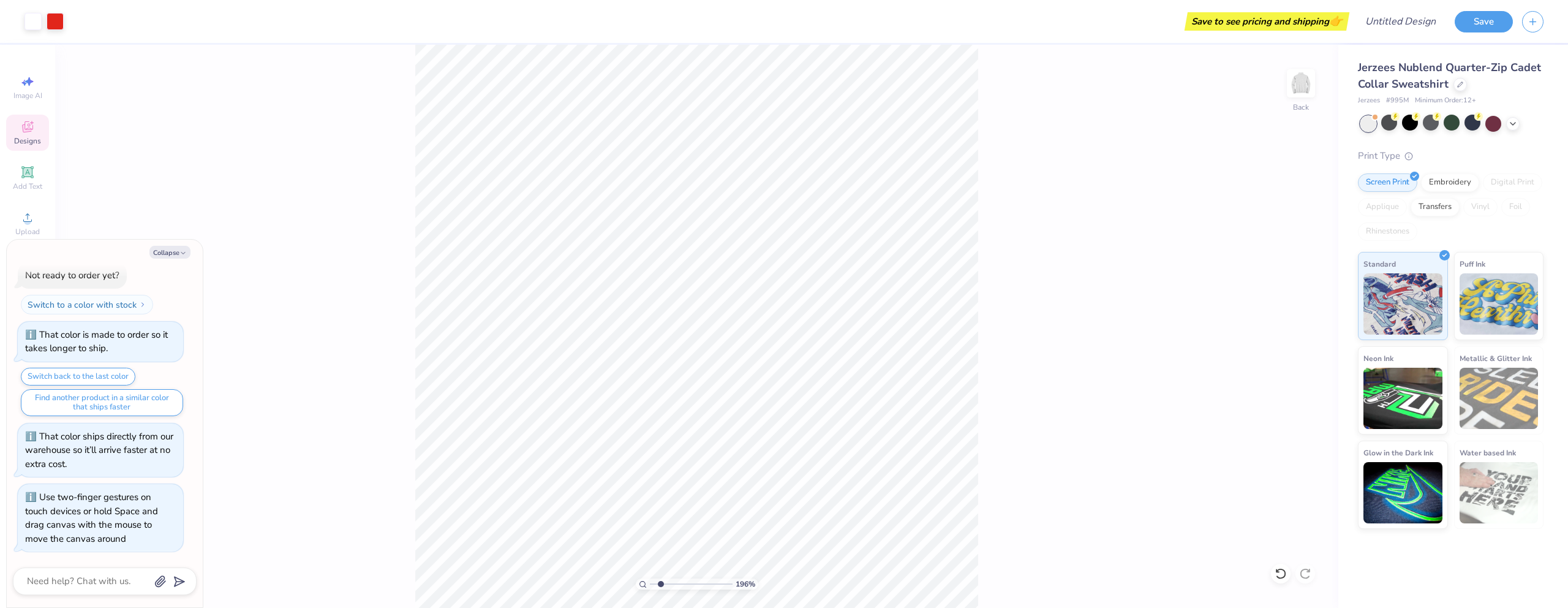
drag, startPoint x: 654, startPoint y: 582, endPoint x: 661, endPoint y: 582, distance: 7.0
type input "1.96"
click at [661, 582] on input "range" at bounding box center [691, 584] width 83 height 11
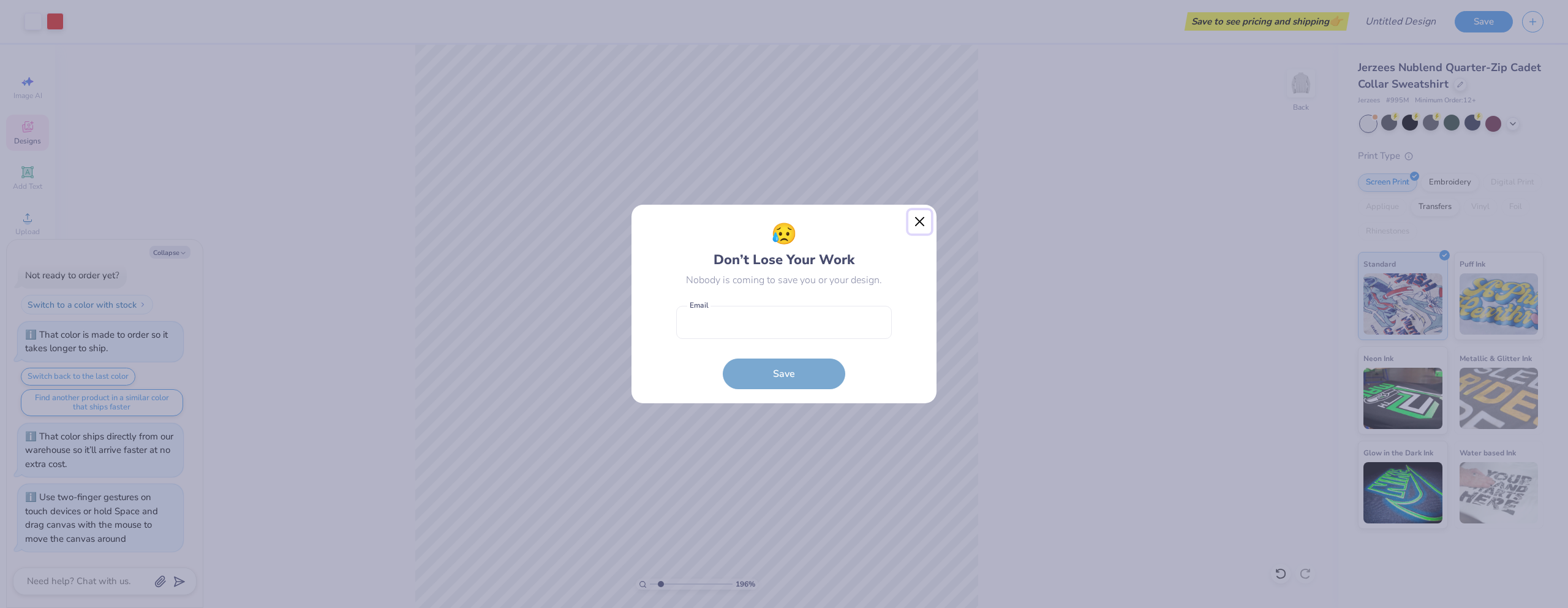
click at [924, 219] on button "Close" at bounding box center [920, 222] width 23 height 23
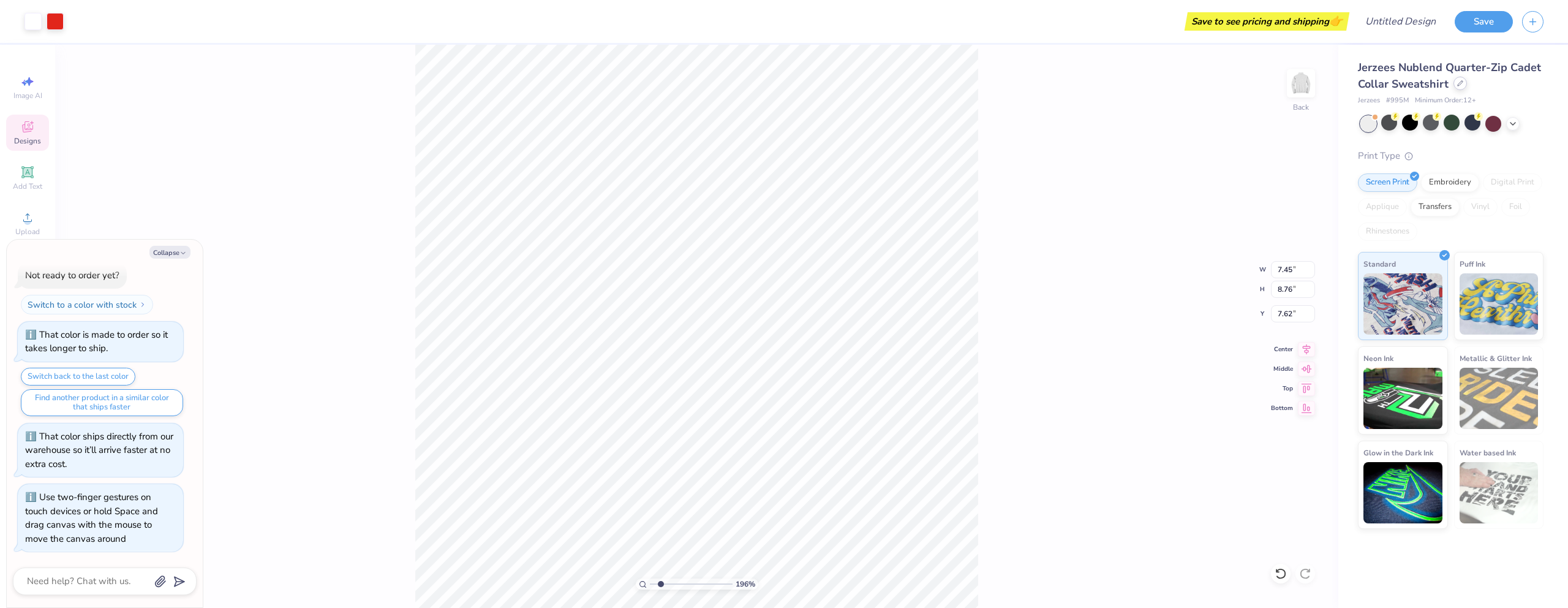
click at [1461, 85] on icon at bounding box center [1460, 83] width 6 height 6
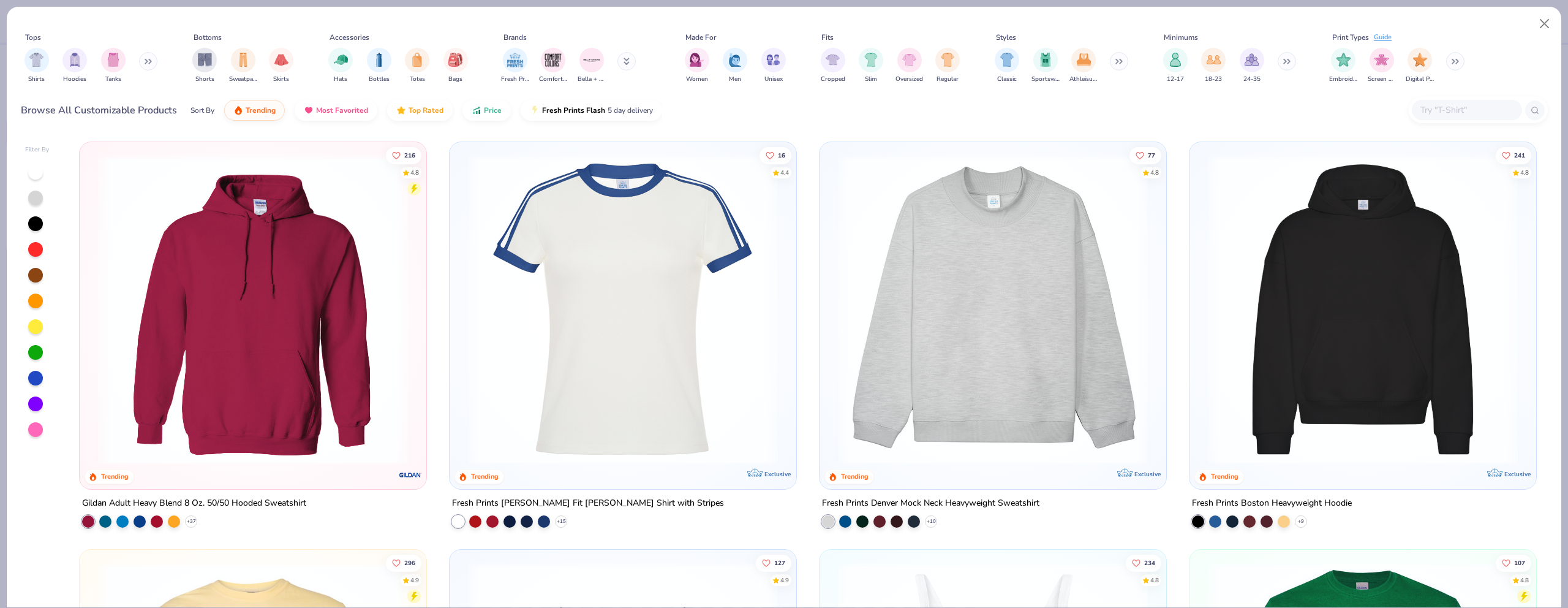
click at [660, 304] on img at bounding box center [623, 309] width 322 height 310
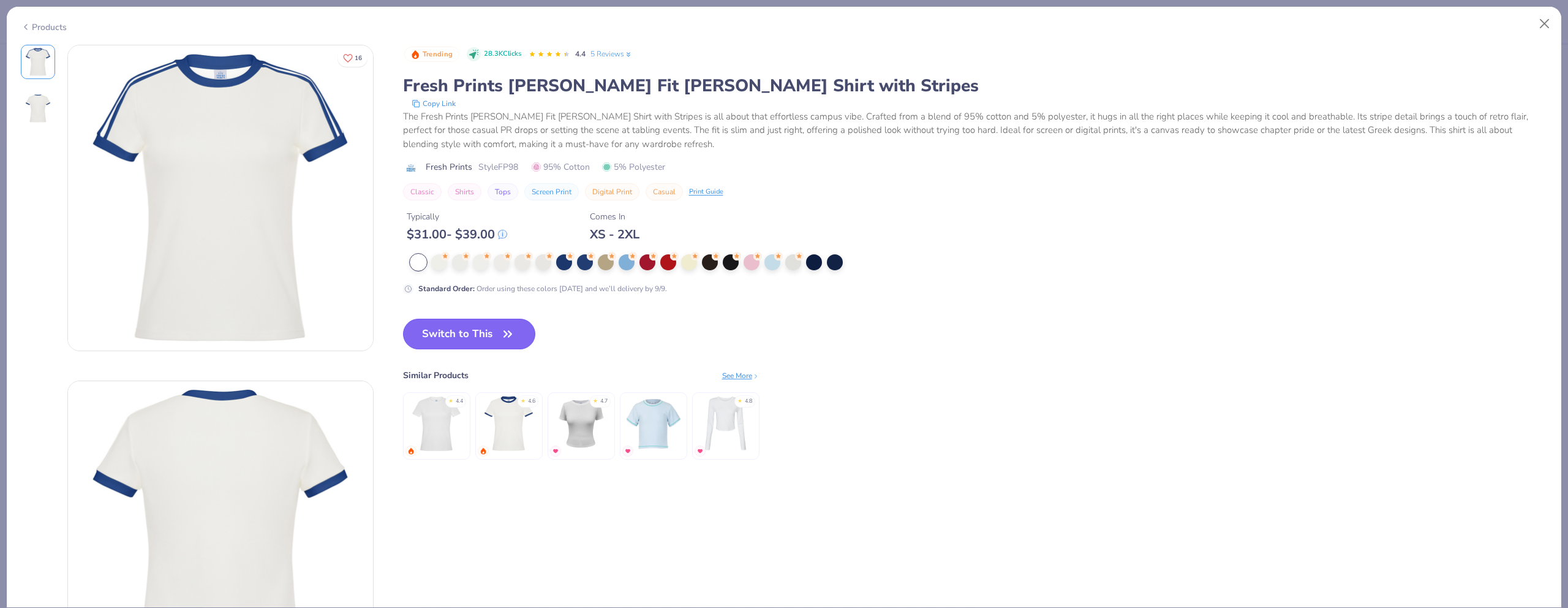
click at [493, 330] on button "Switch to This" at bounding box center [470, 334] width 133 height 31
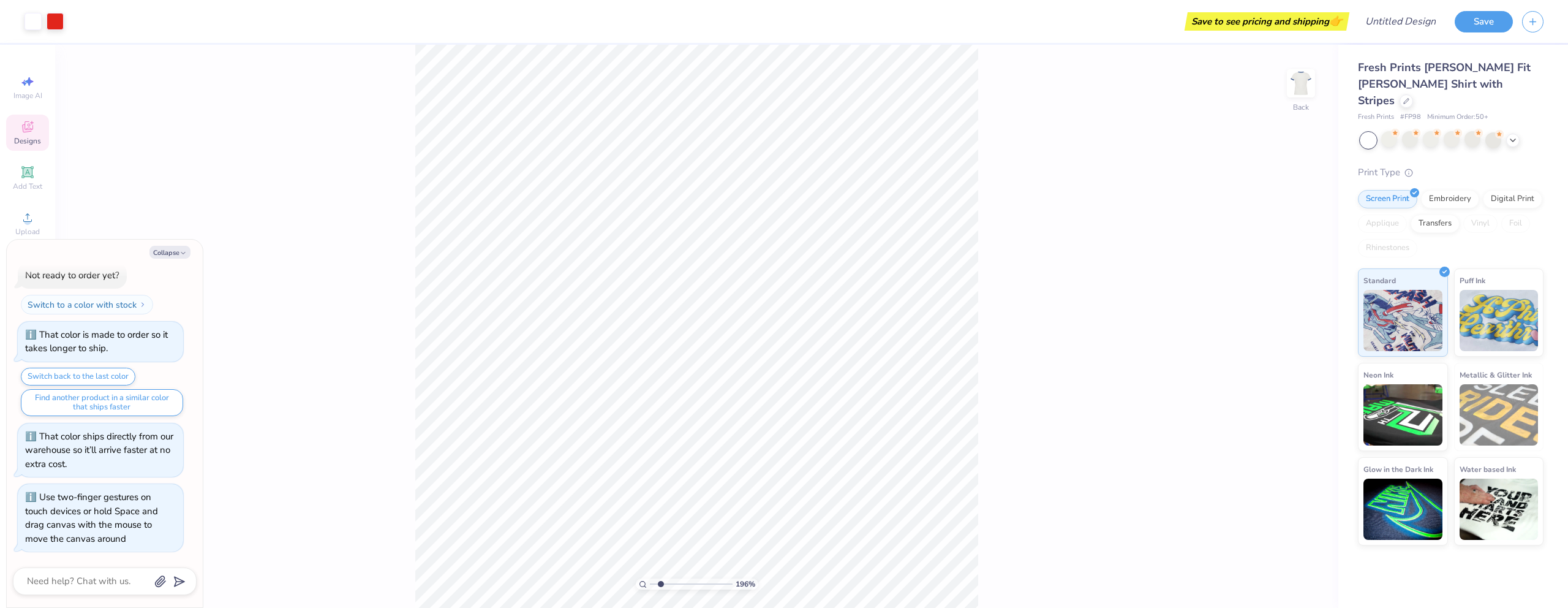
type textarea "x"
